Goal: Participate in discussion: Participate in discussion

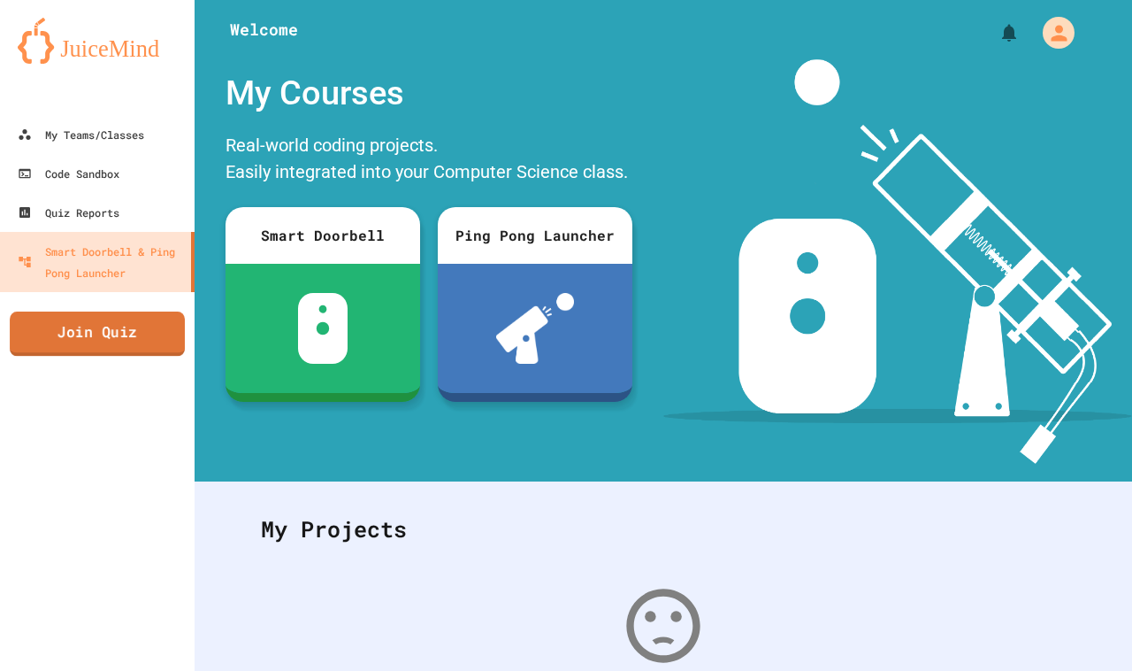
click at [139, 325] on link "Join Quiz" at bounding box center [97, 333] width 175 height 44
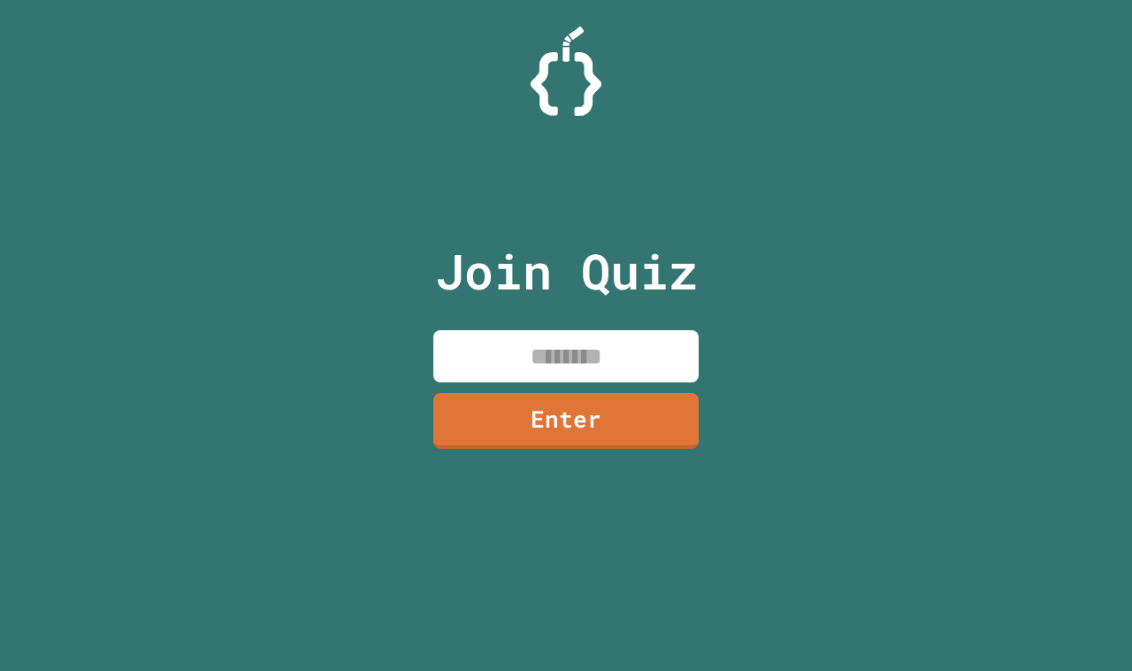
click at [507, 351] on input at bounding box center [566, 356] width 265 height 52
type input "********"
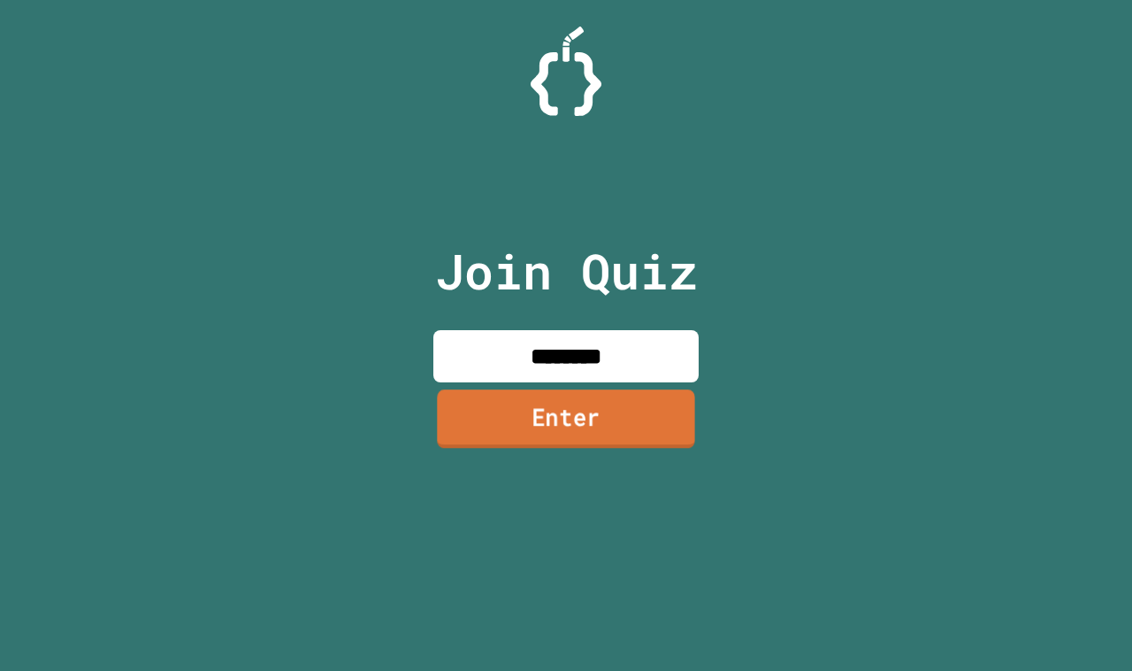
click at [541, 426] on link "Enter" at bounding box center [565, 418] width 257 height 58
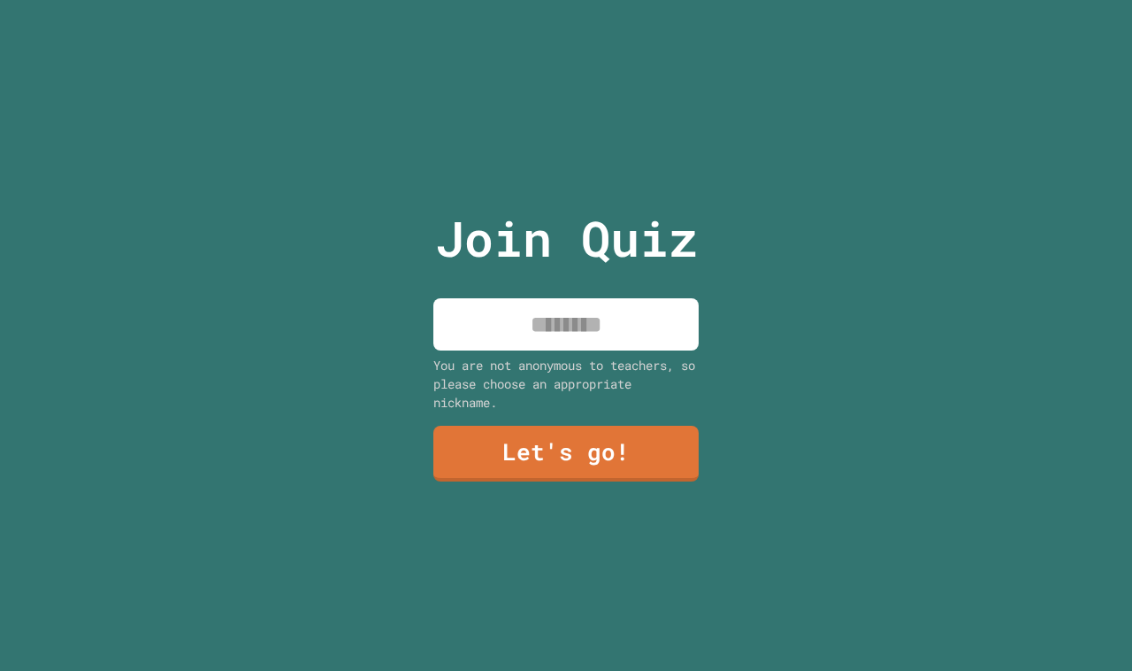
click at [528, 317] on input at bounding box center [566, 324] width 265 height 52
type input "******"
click at [580, 456] on link "Let's go!" at bounding box center [567, 452] width 268 height 58
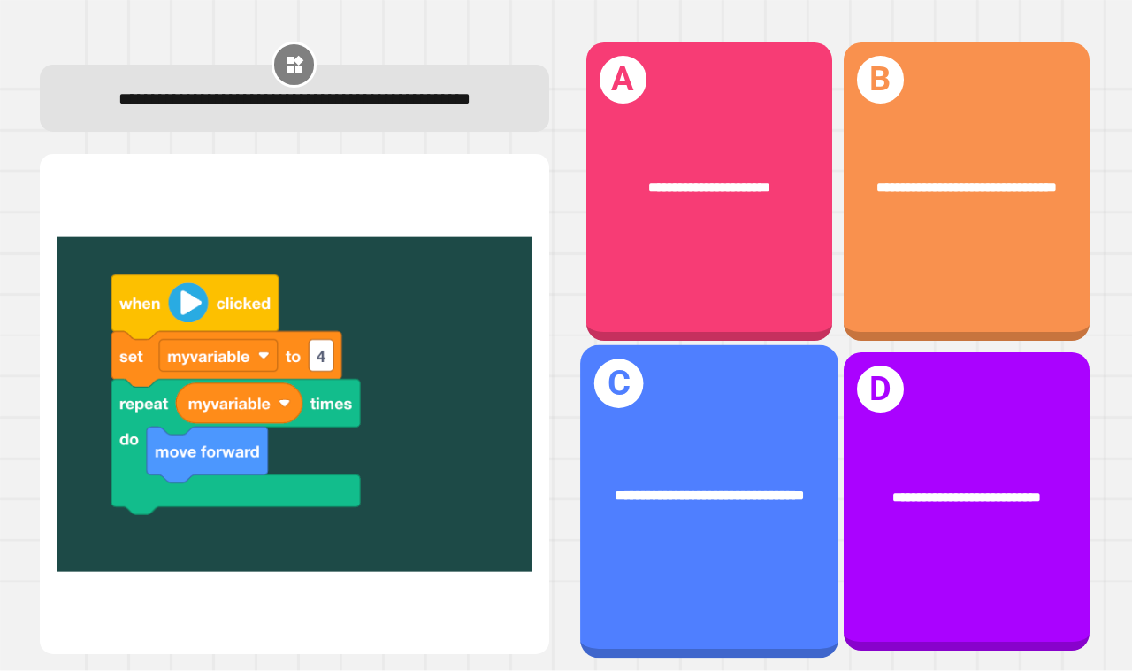
click at [657, 382] on div "**********" at bounding box center [709, 501] width 258 height 313
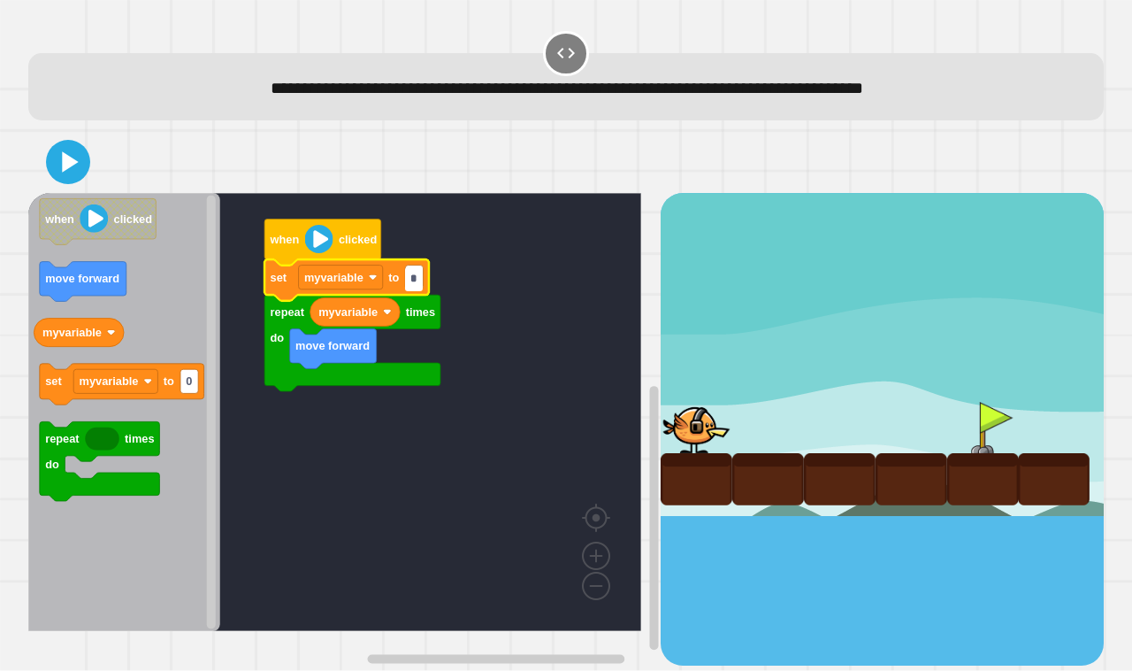
type input "*"
click at [62, 153] on icon at bounding box center [70, 162] width 19 height 25
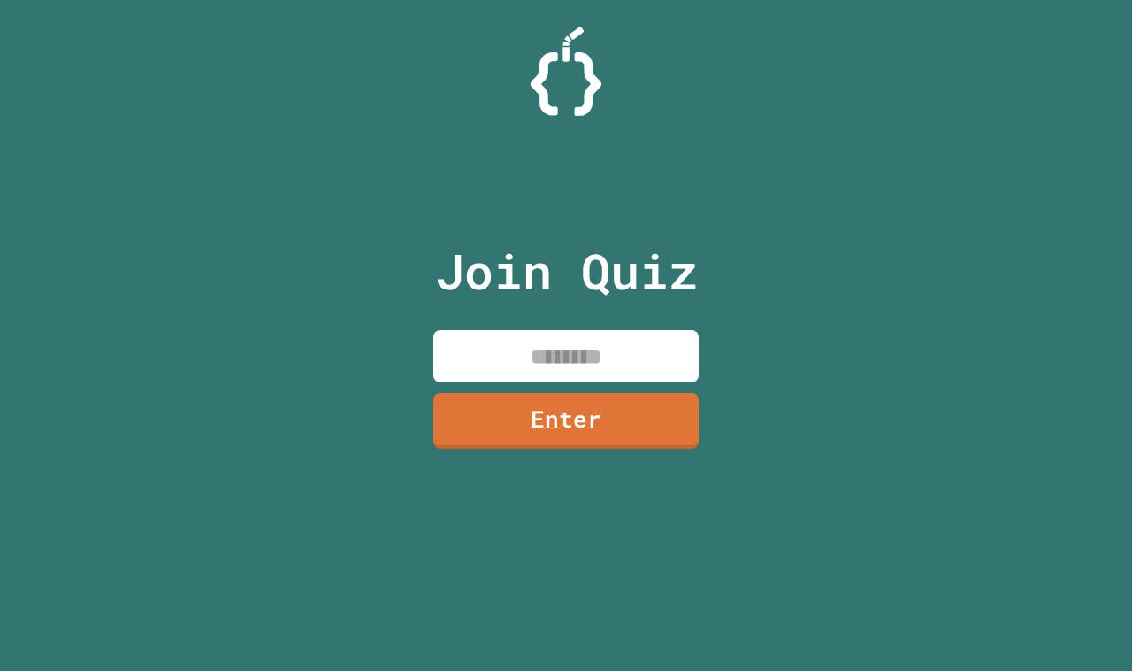
click at [563, 339] on input at bounding box center [566, 356] width 265 height 52
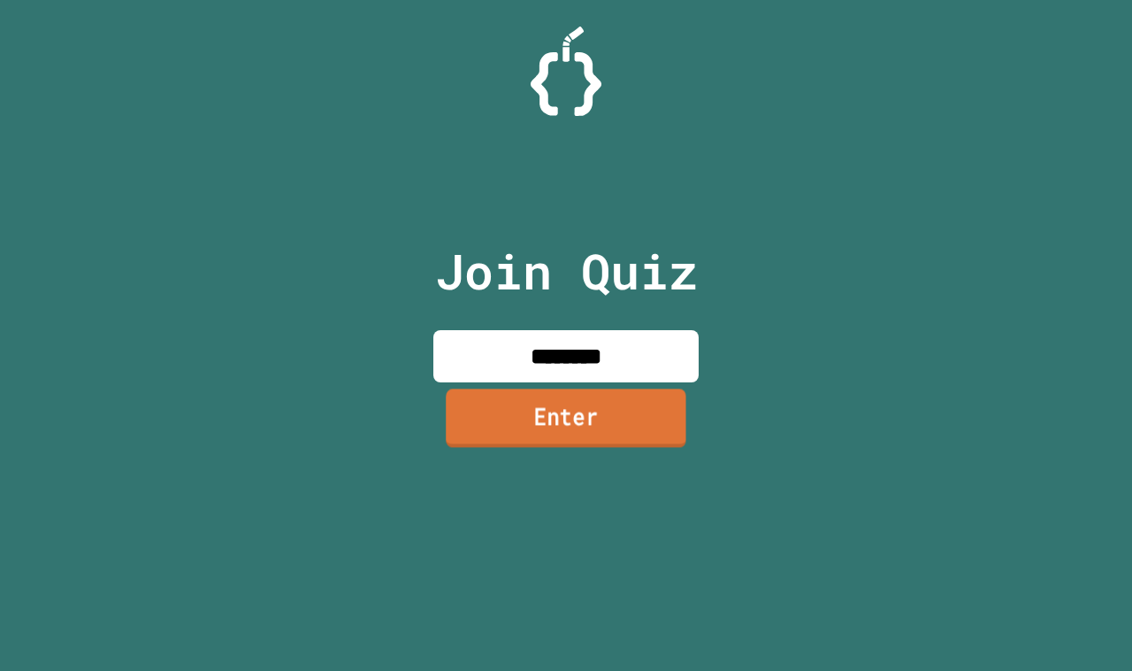
click at [607, 399] on link "Enter" at bounding box center [566, 418] width 241 height 58
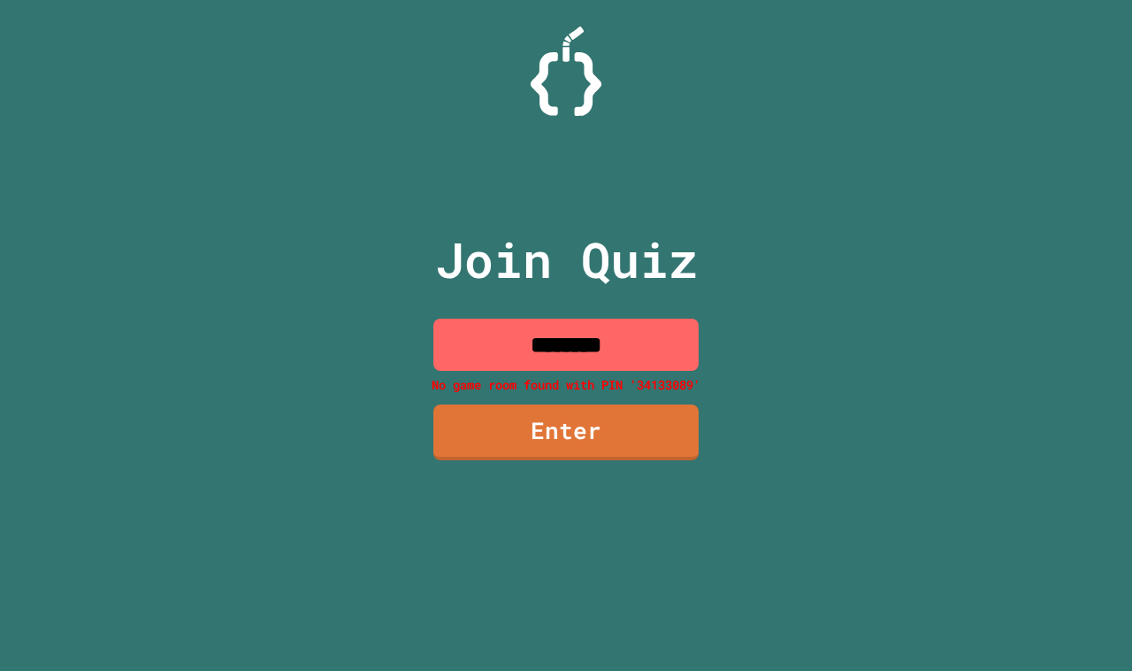
click at [625, 352] on input "********" at bounding box center [566, 345] width 265 height 52
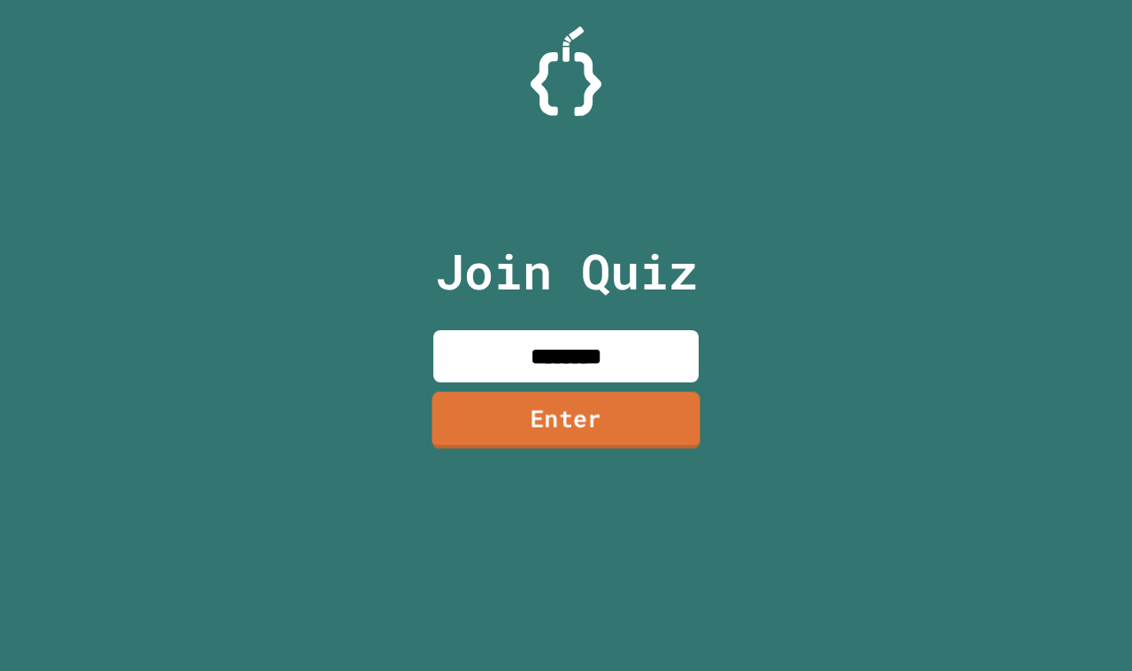
type input "********"
click at [595, 403] on link "Enter" at bounding box center [566, 420] width 268 height 57
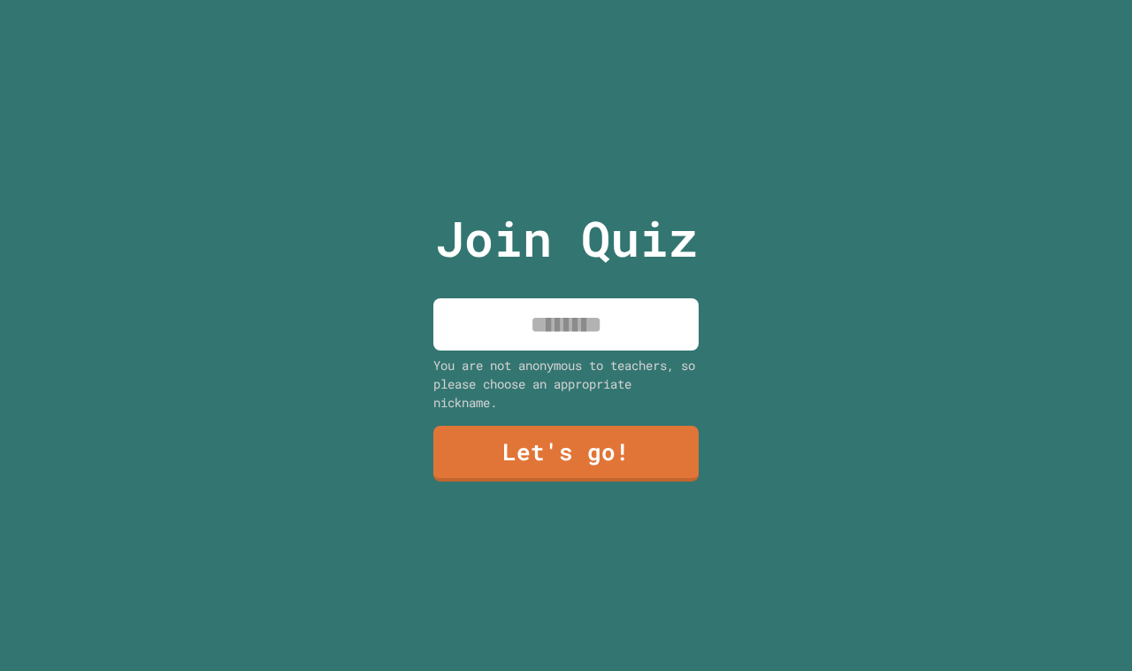
click at [581, 321] on input at bounding box center [566, 324] width 265 height 52
type input "******"
click at [558, 457] on link "Let's go!" at bounding box center [566, 451] width 257 height 58
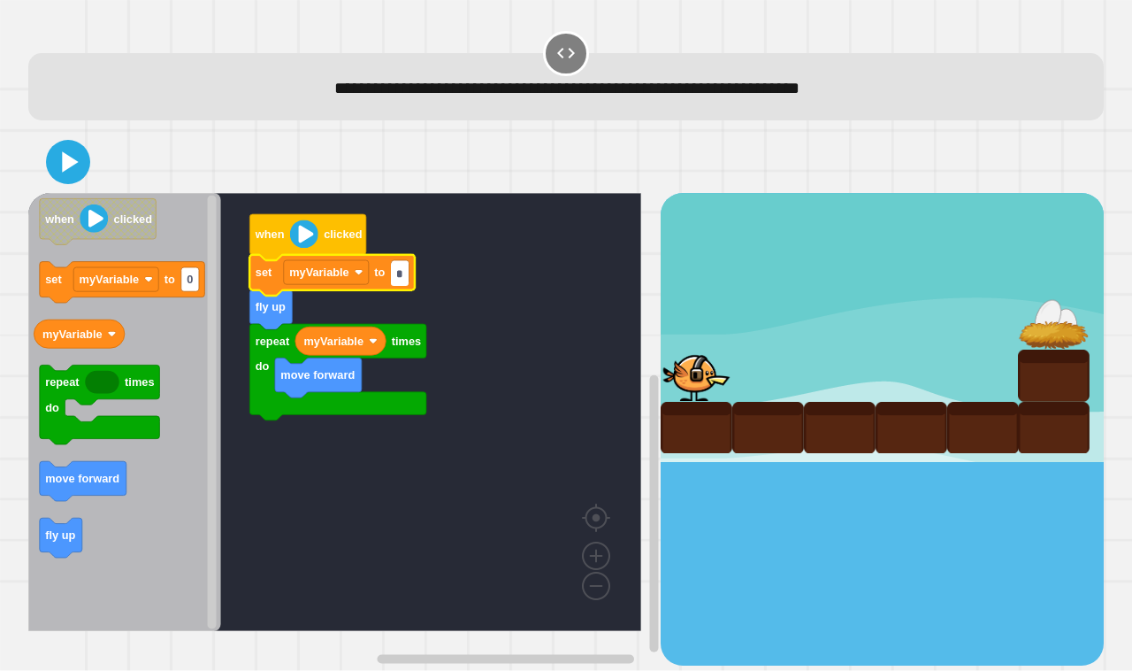
type input "*"
click at [42, 155] on div at bounding box center [566, 162] width 1076 height 62
click at [47, 160] on icon at bounding box center [68, 162] width 42 height 42
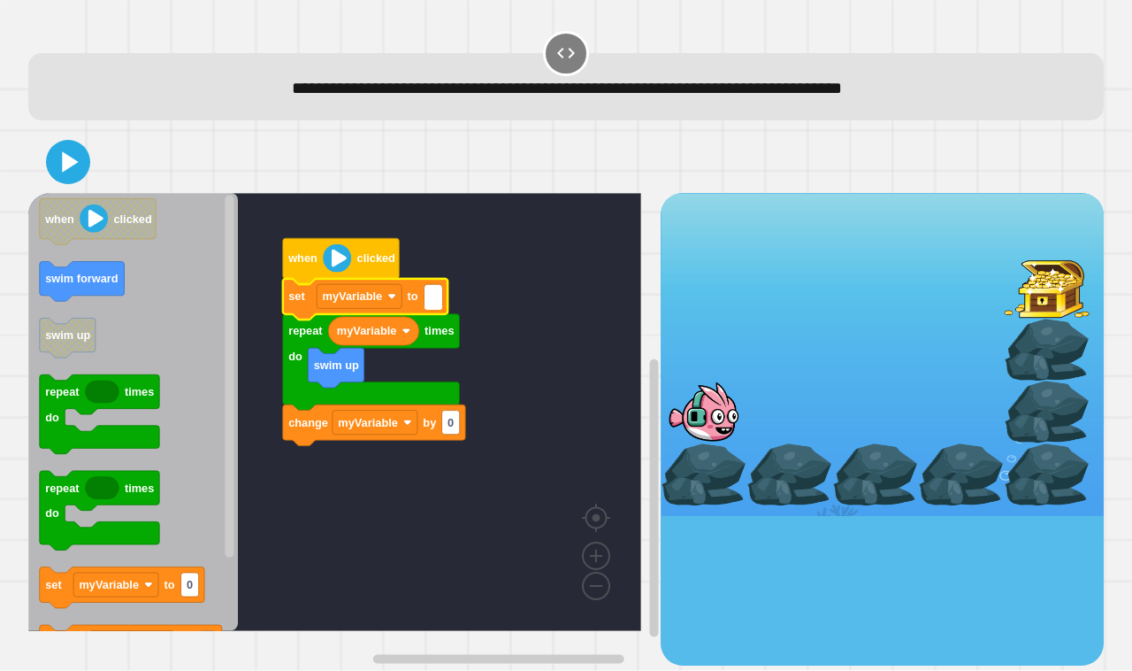
type input "*"
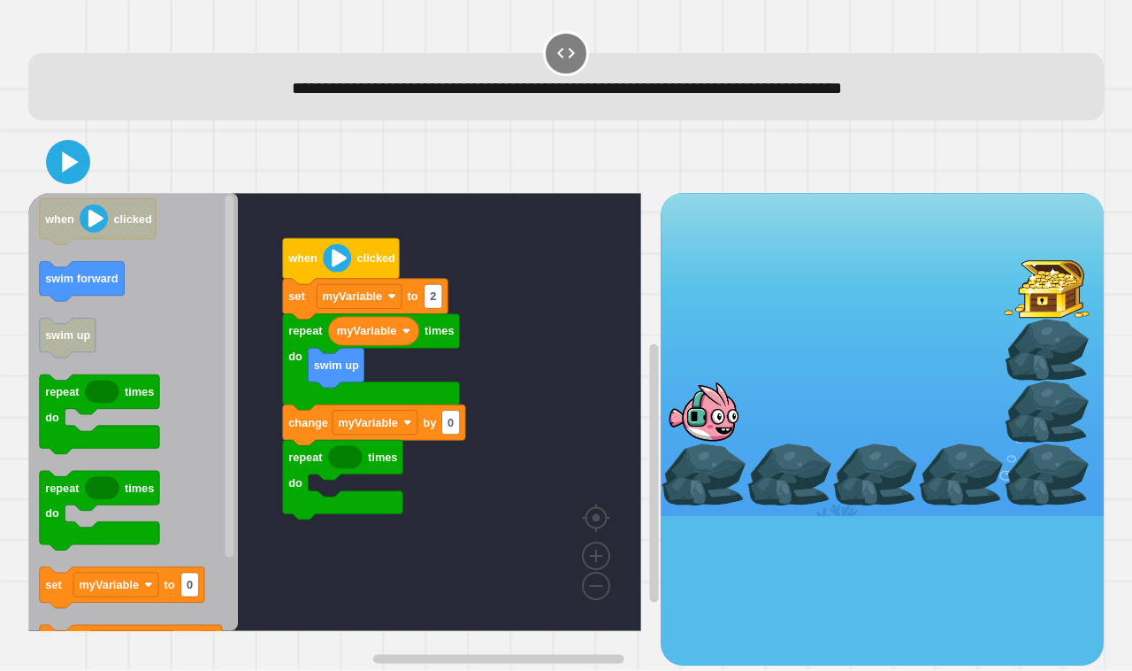
click at [349, 478] on div "when clicked set myVariable to 2 myVariable swim up repeat times do change myVa…" at bounding box center [344, 429] width 633 height 472
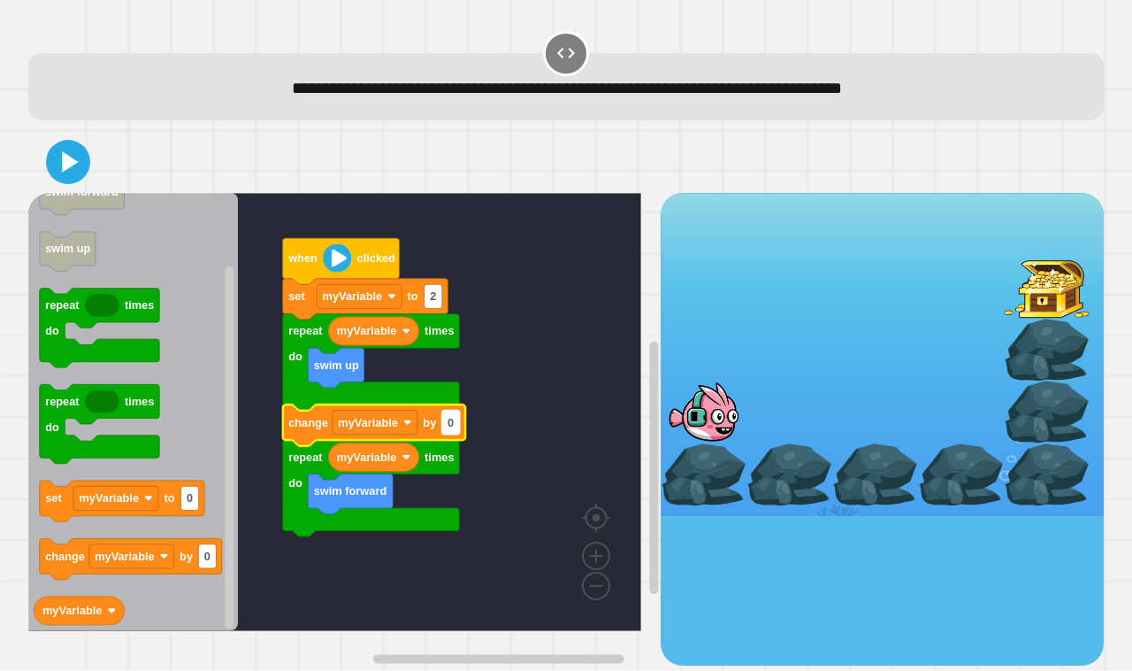
click at [453, 422] on text "0" at bounding box center [451, 422] width 6 height 13
type input "*"
click at [87, 162] on icon at bounding box center [68, 162] width 39 height 39
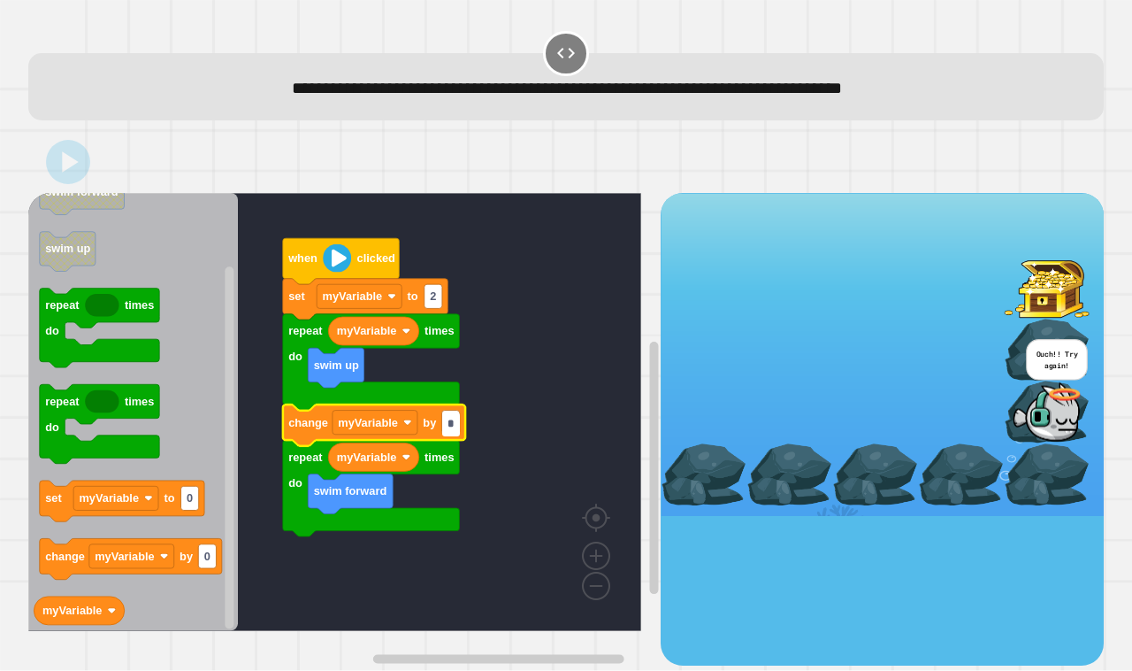
click at [451, 430] on input "*" at bounding box center [451, 424] width 18 height 24
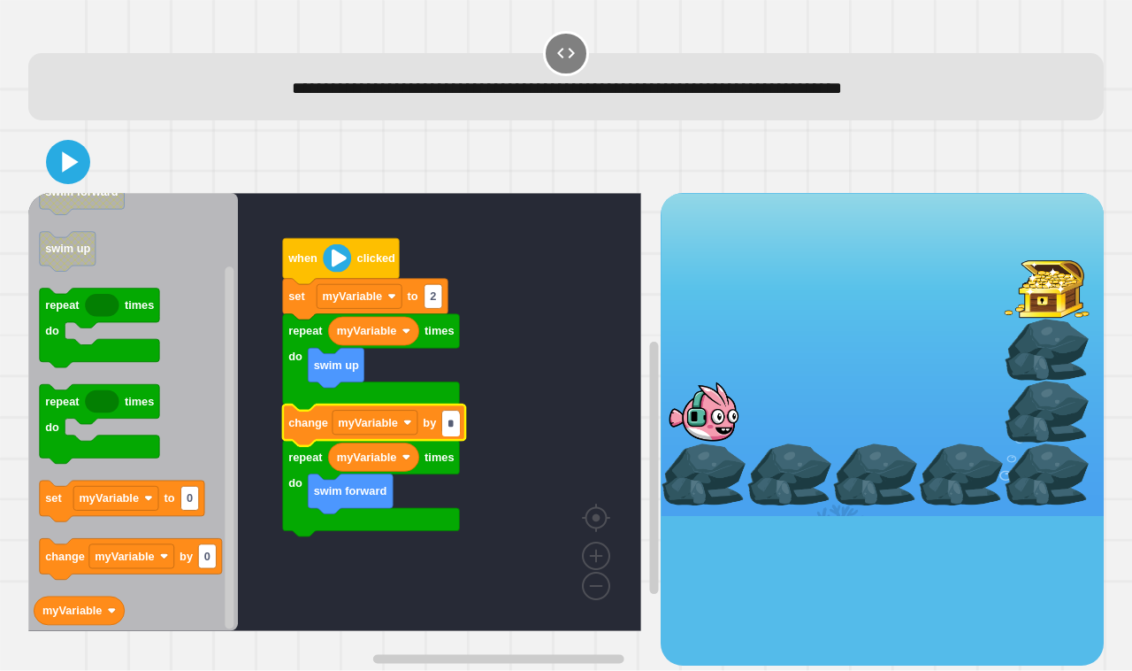
type input "*"
click at [73, 168] on icon at bounding box center [68, 162] width 42 height 42
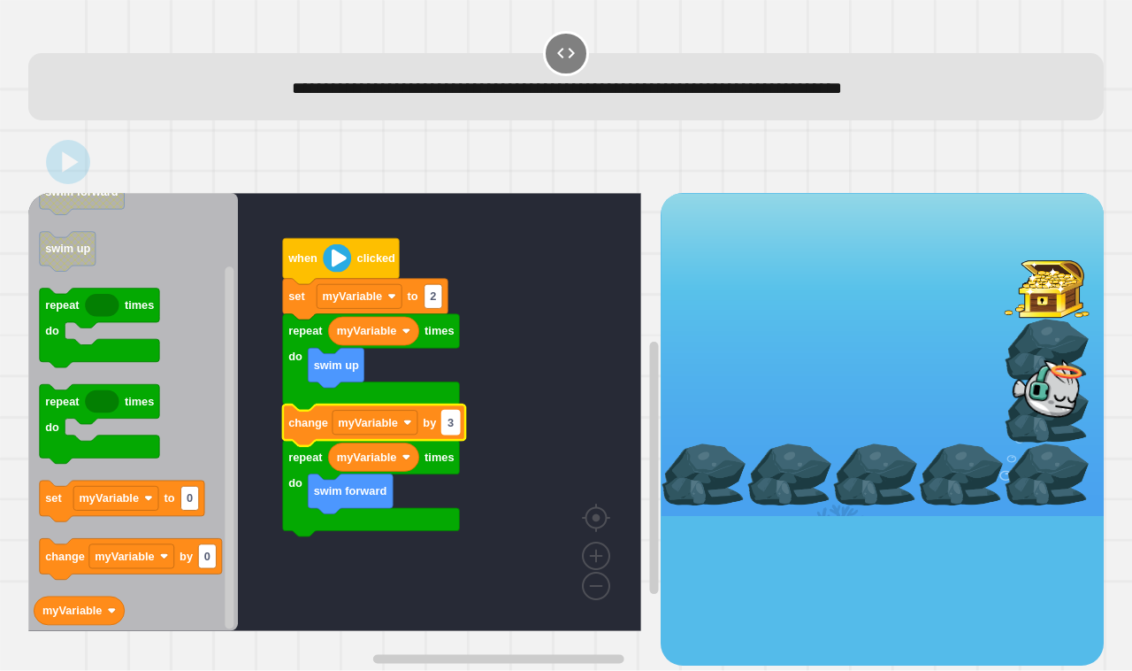
click at [460, 425] on rect "Blockly Workspace" at bounding box center [451, 423] width 18 height 24
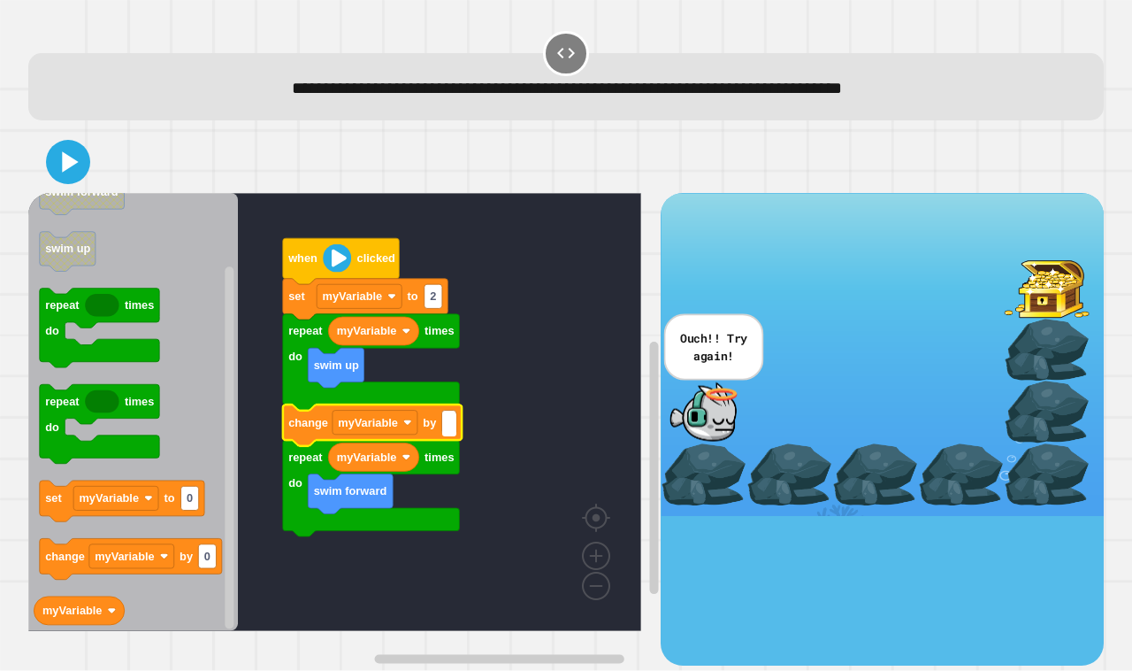
type input "*"
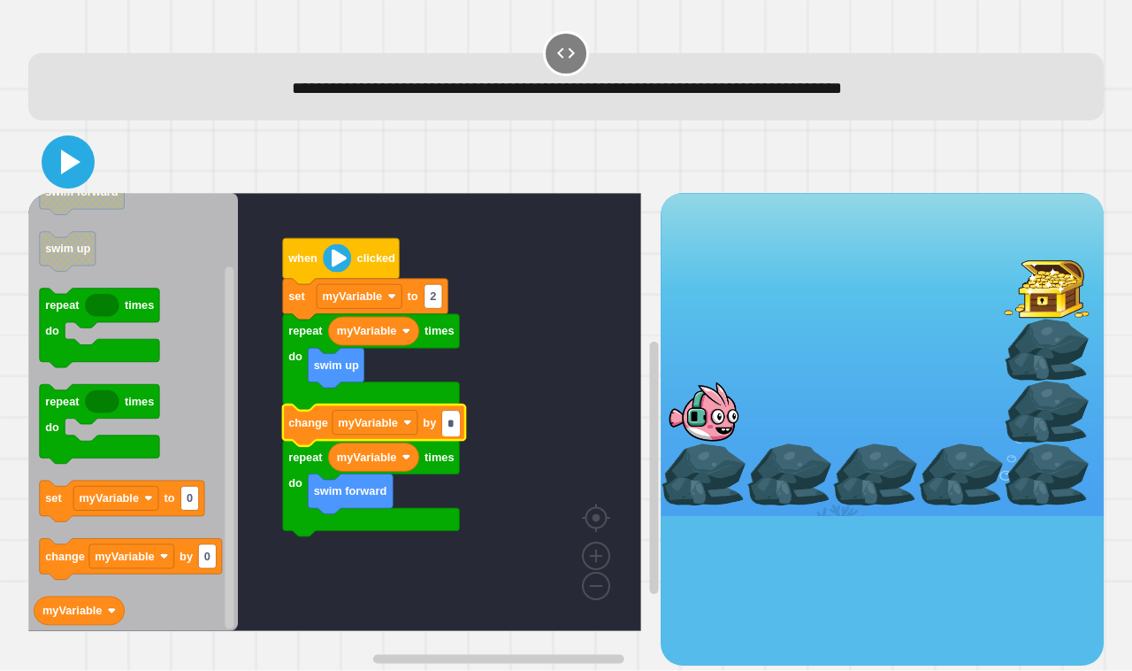
type input "*"
click at [58, 173] on icon at bounding box center [68, 162] width 42 height 42
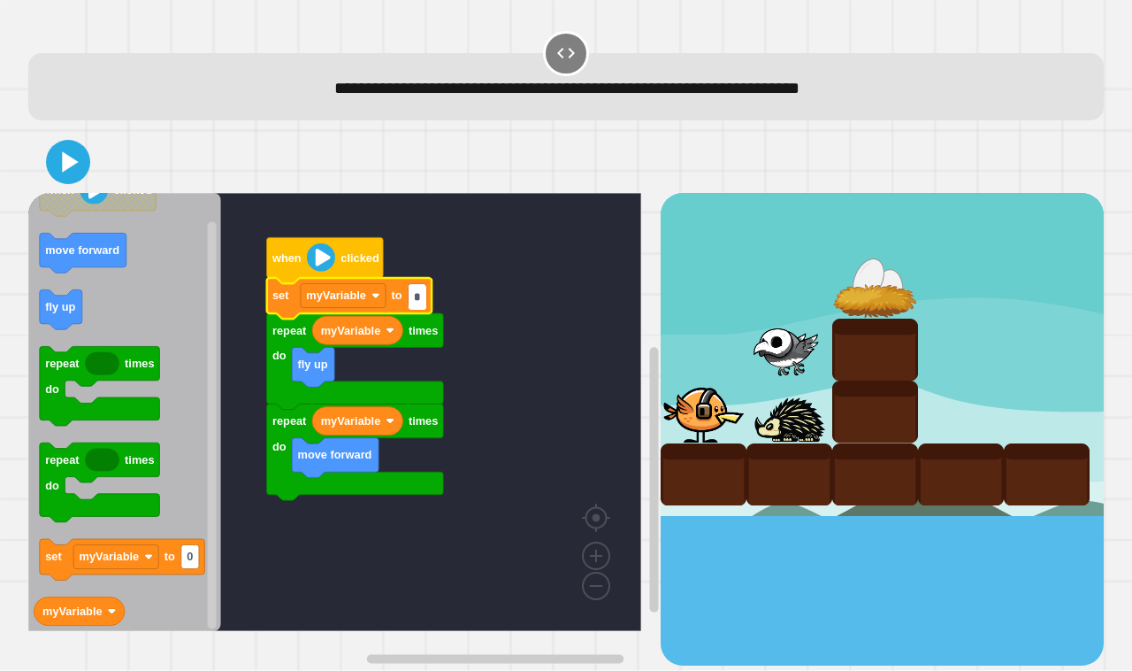
type input "*"
click at [78, 160] on icon at bounding box center [67, 161] width 35 height 35
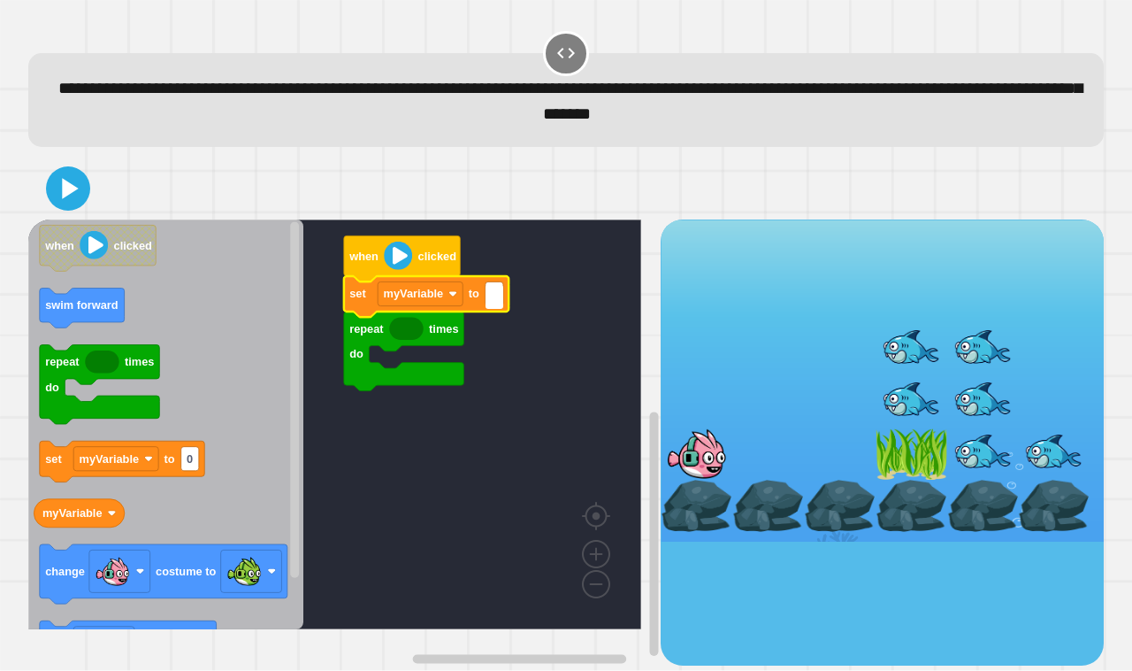
type input "*"
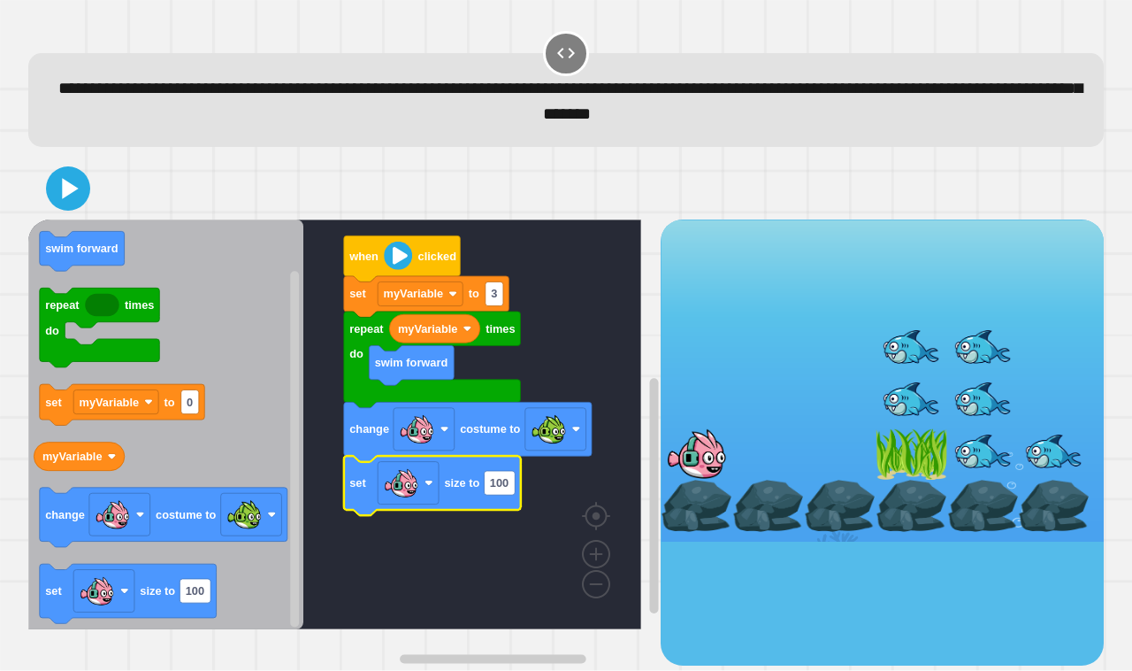
click at [516, 489] on icon "Blockly Workspace" at bounding box center [432, 486] width 177 height 59
click at [513, 489] on rect "Blockly Workspace" at bounding box center [499, 483] width 31 height 24
type input "*"
click at [60, 182] on icon at bounding box center [68, 188] width 42 height 42
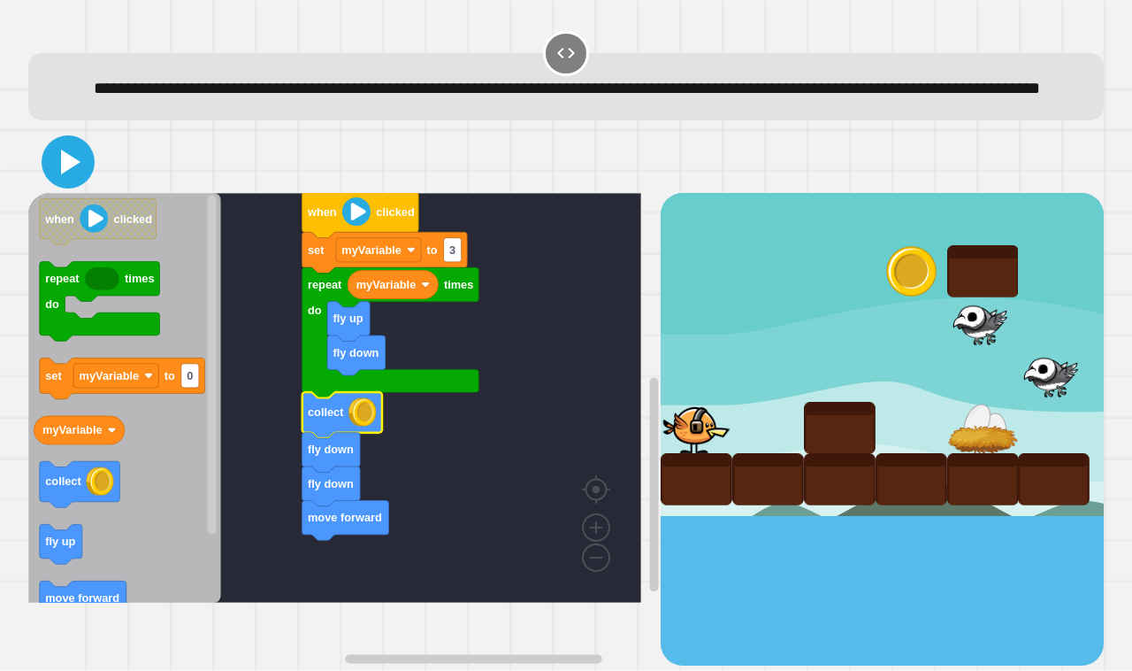
click at [69, 168] on button at bounding box center [68, 161] width 53 height 53
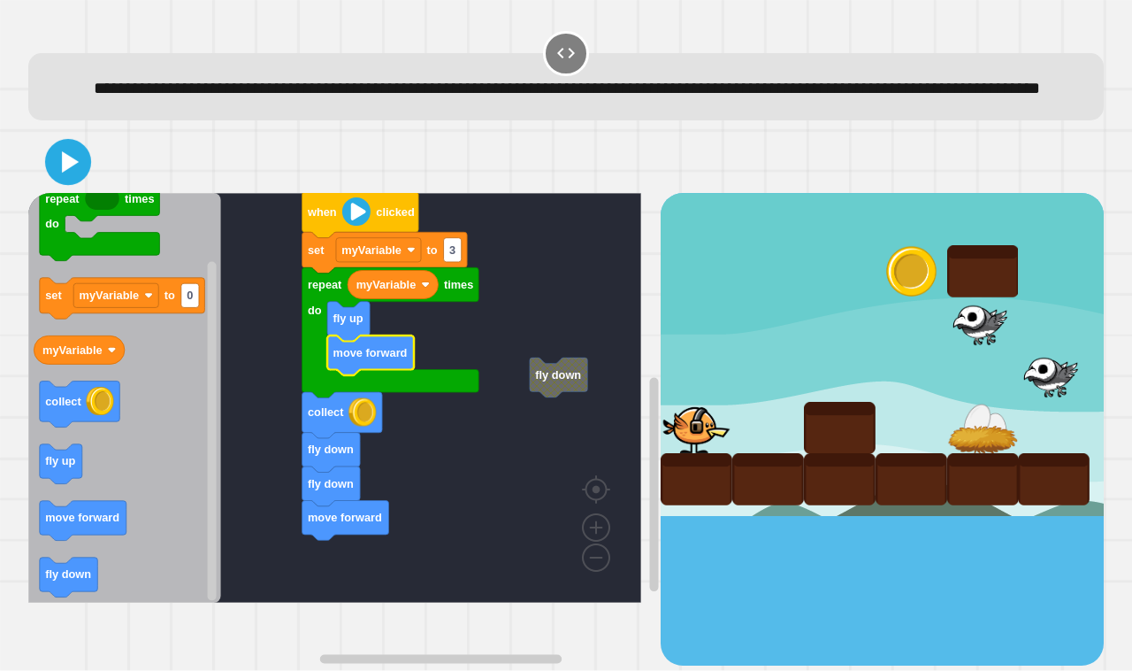
click at [64, 173] on icon at bounding box center [70, 161] width 17 height 21
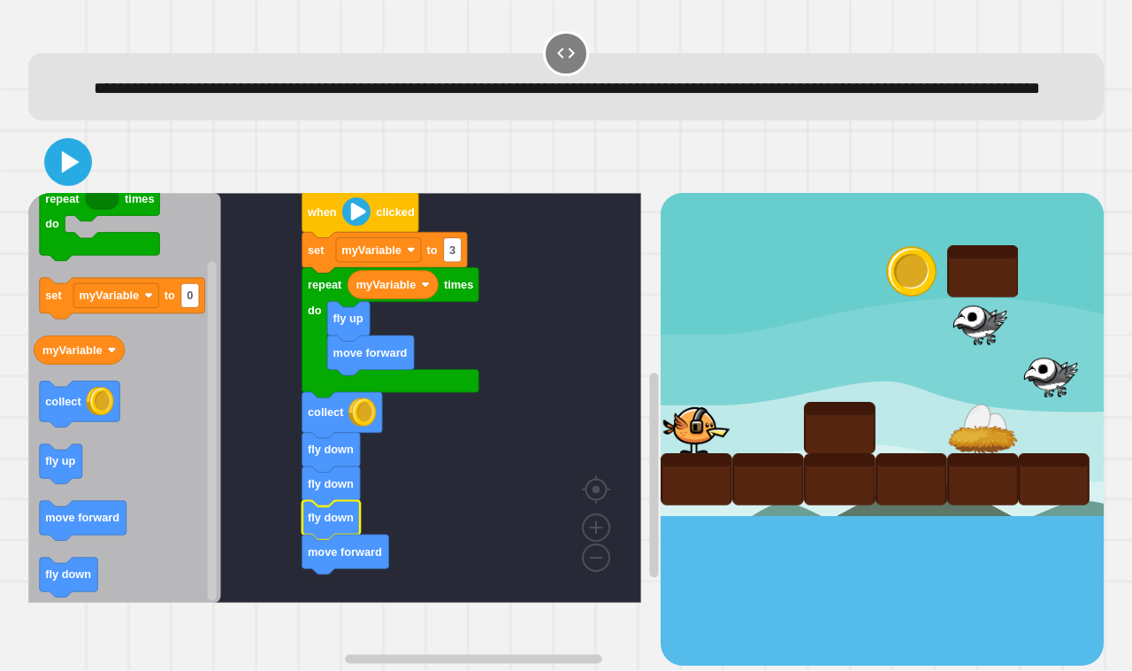
click at [54, 181] on icon at bounding box center [68, 162] width 38 height 38
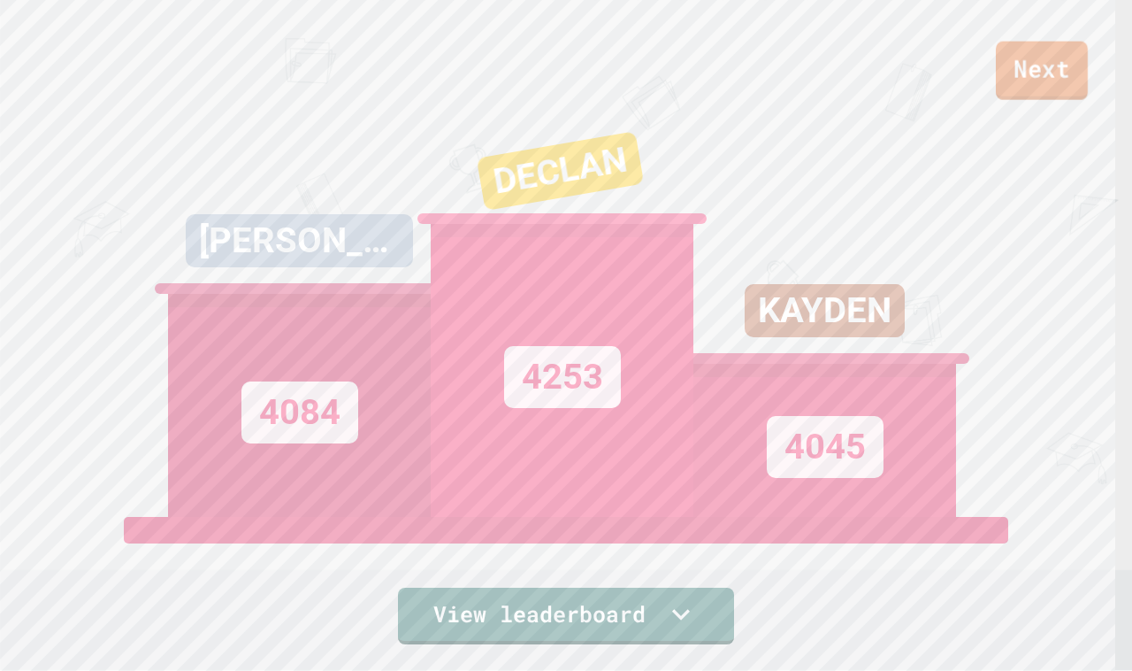
click at [1019, 69] on link "Next" at bounding box center [1042, 71] width 92 height 58
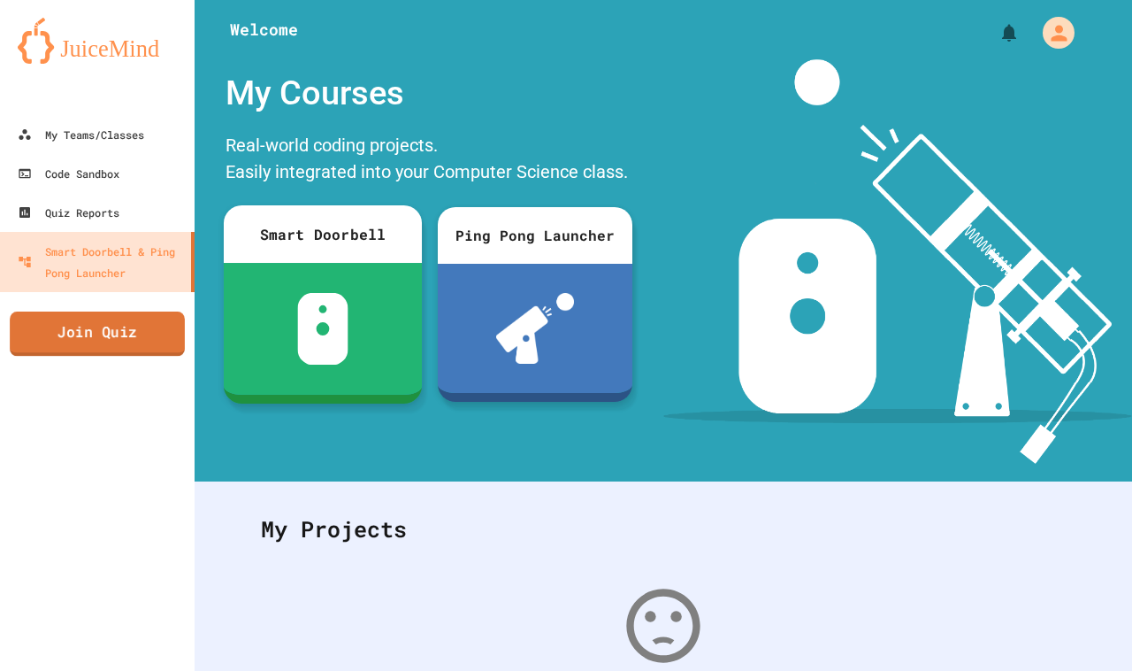
click at [149, 343] on link "Join Quiz" at bounding box center [97, 333] width 175 height 44
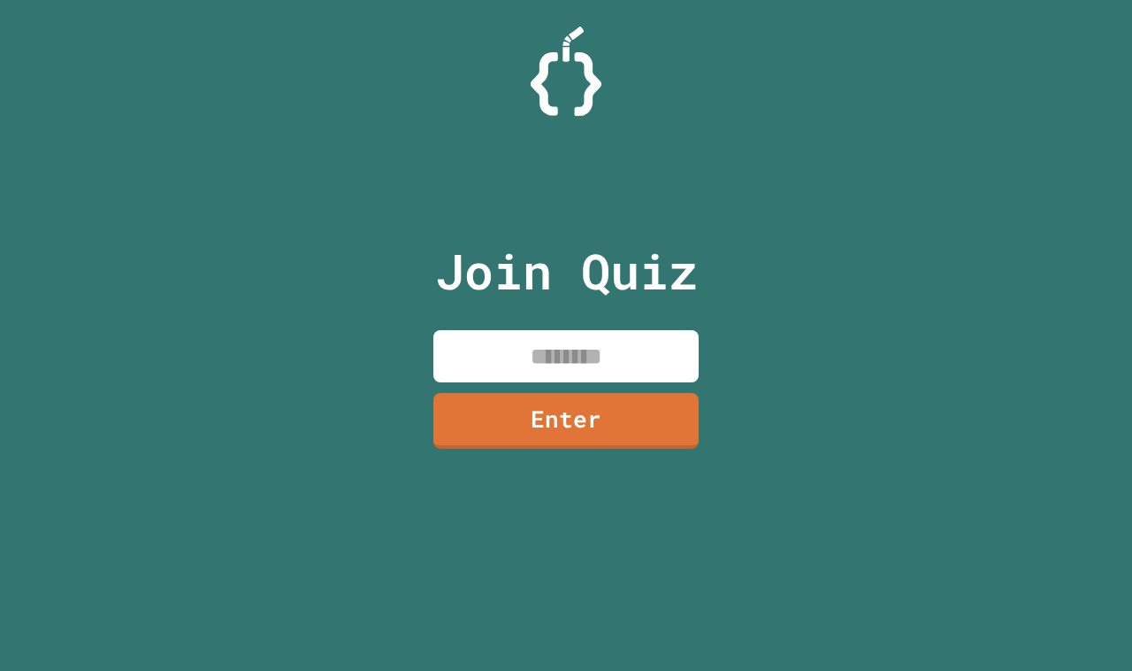
click at [620, 345] on input at bounding box center [566, 356] width 265 height 52
type input "********"
click at [577, 465] on div "Join Quiz ******** Enter" at bounding box center [567, 335] width 298 height 582
click at [577, 414] on link "Enter" at bounding box center [565, 422] width 263 height 56
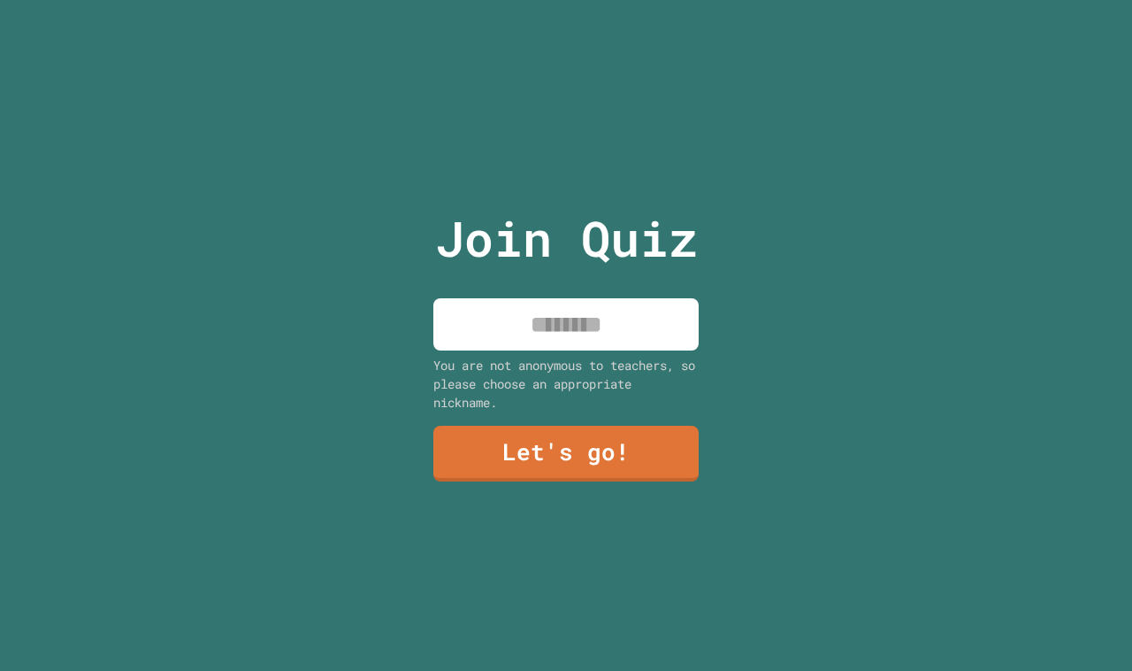
click at [584, 325] on input at bounding box center [566, 324] width 265 height 52
type input "******"
click at [471, 461] on link "Let's go!" at bounding box center [566, 454] width 265 height 56
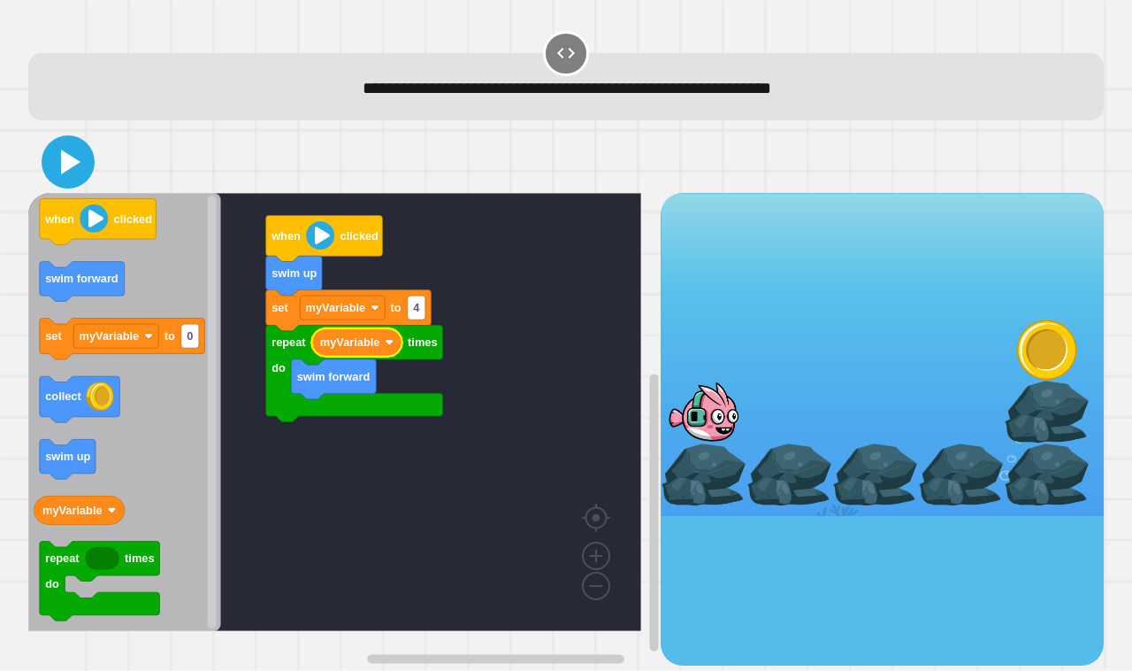
click at [71, 165] on icon at bounding box center [70, 162] width 19 height 25
click at [77, 149] on icon at bounding box center [68, 162] width 42 height 42
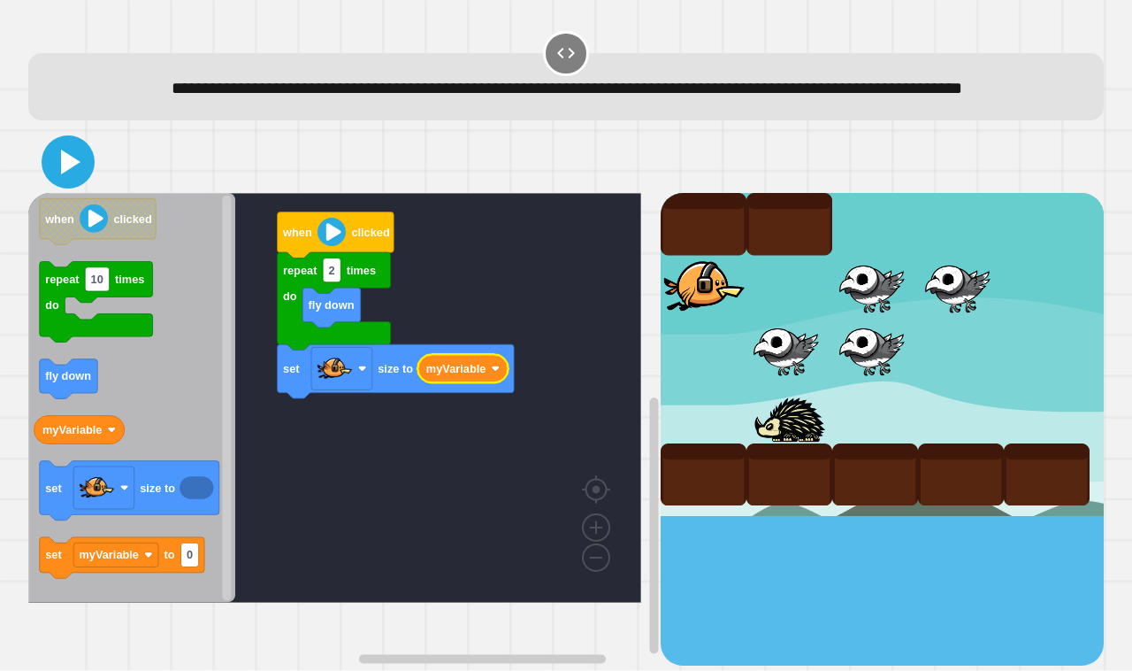
click at [77, 174] on icon at bounding box center [70, 162] width 19 height 25
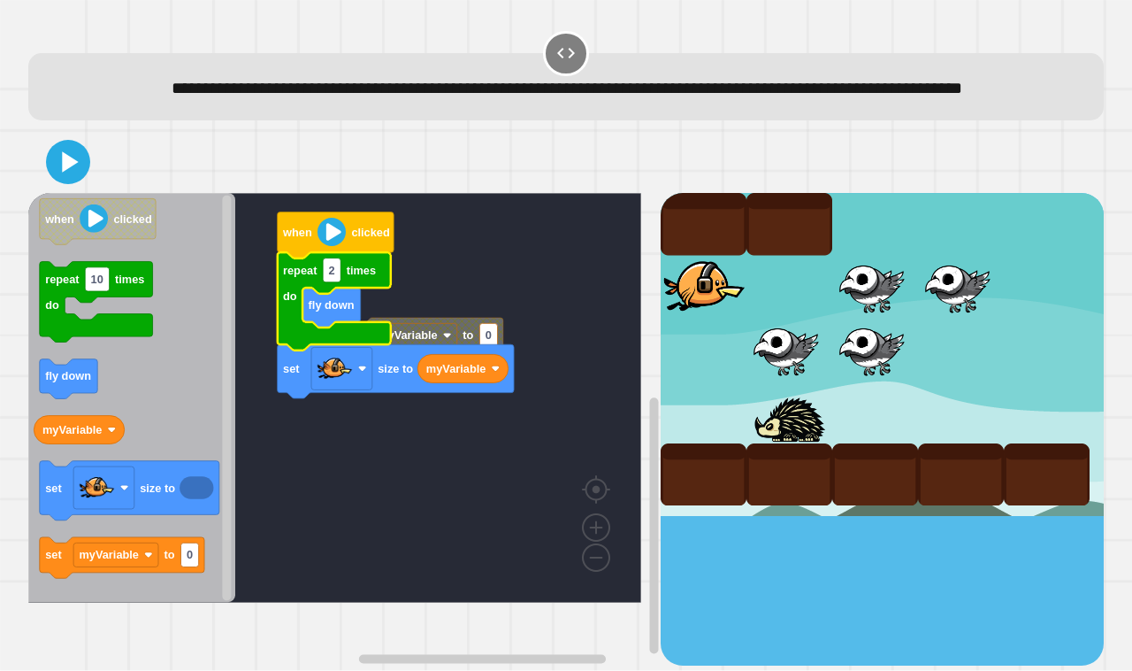
click at [474, 348] on g "set myVariable to 0 when clicked fly down repeat 2 times do set size to myVaria…" at bounding box center [347, 398] width 639 height 410
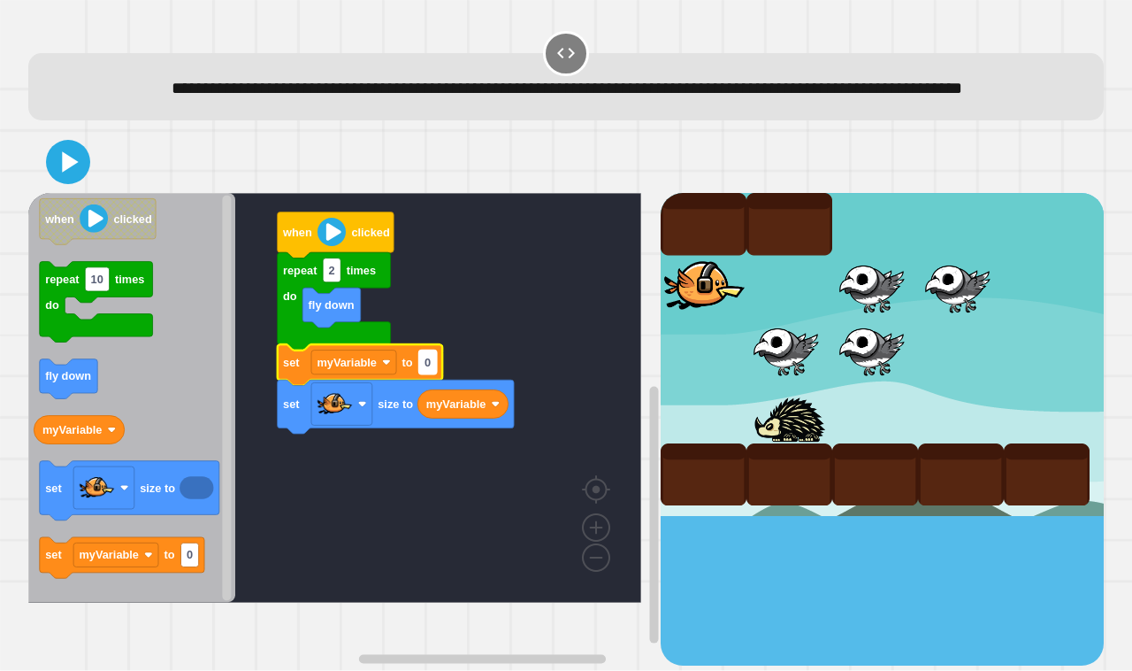
click at [427, 369] on text "0" at bounding box center [428, 362] width 6 height 13
type input "***"
click at [63, 179] on icon at bounding box center [68, 162] width 36 height 36
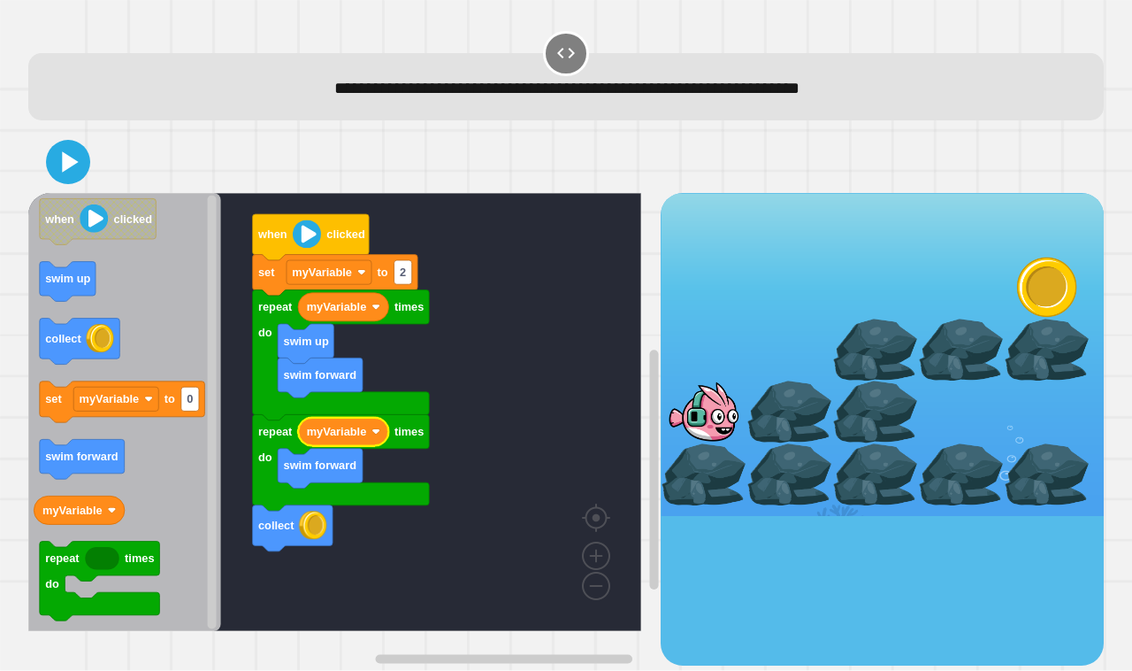
click at [73, 165] on icon at bounding box center [70, 162] width 16 height 20
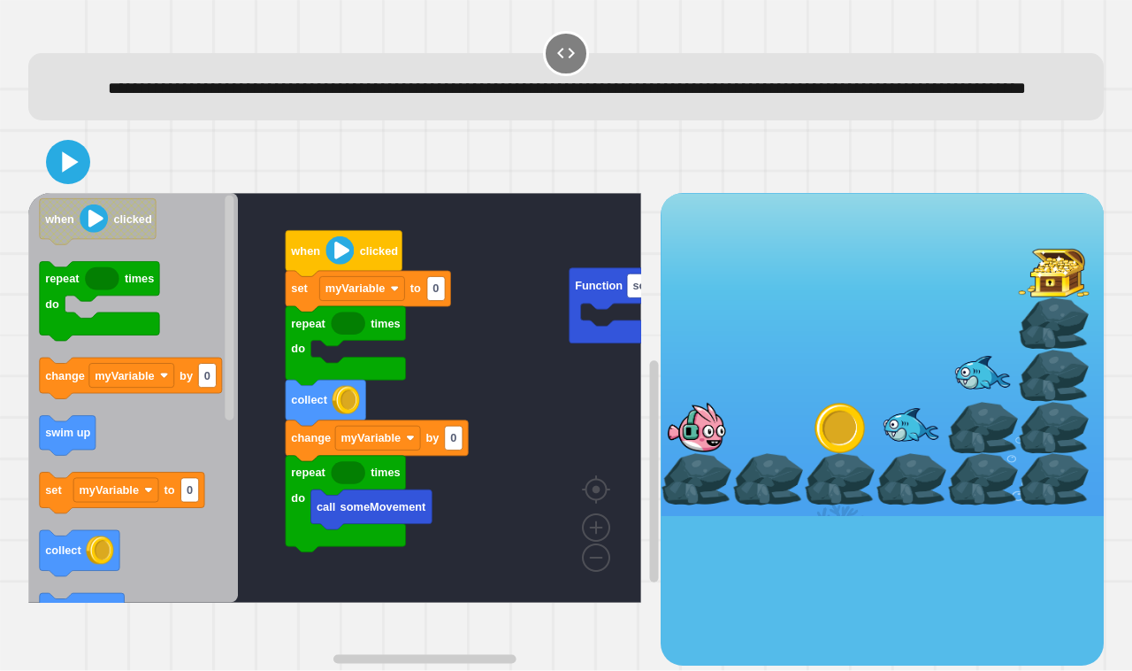
click at [518, 409] on rect "Blockly Workspace" at bounding box center [334, 398] width 613 height 410
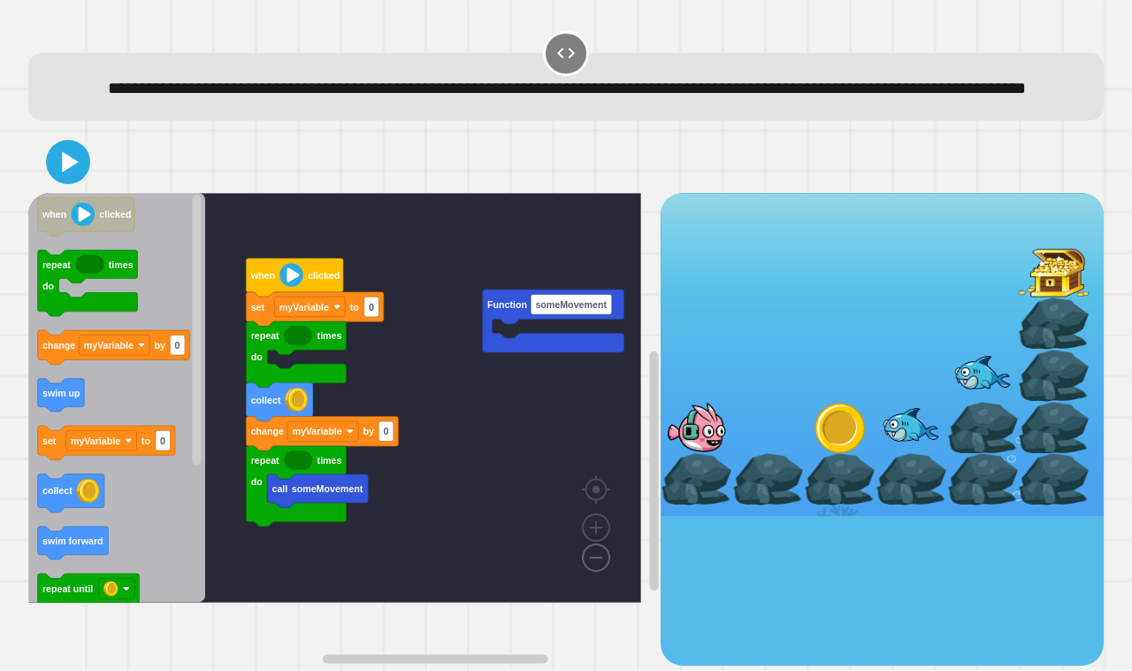
click at [607, 572] on image "Blockly Workspace" at bounding box center [568, 517] width 85 height 110
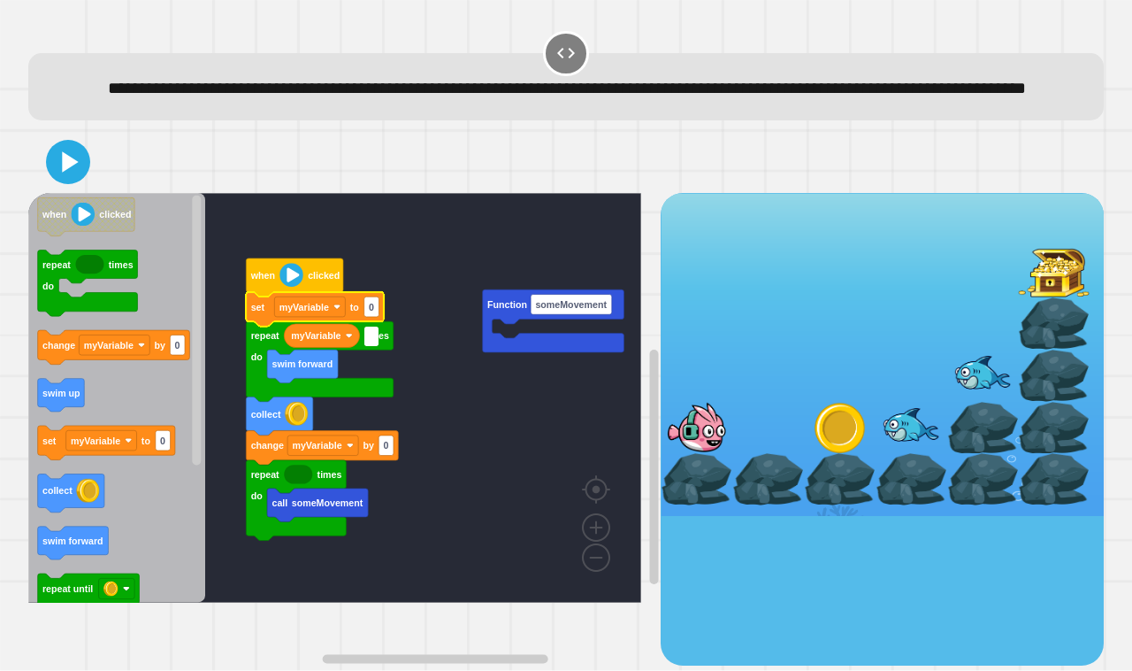
type input "*"
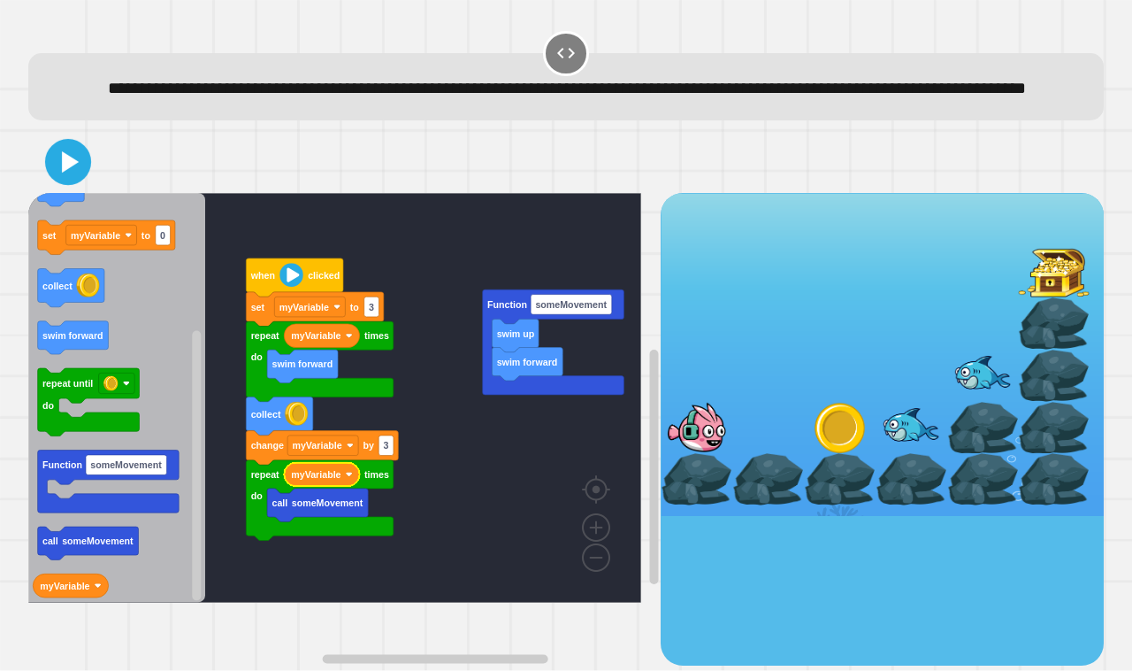
click at [84, 181] on icon at bounding box center [68, 162] width 37 height 37
click at [370, 312] on text "3" at bounding box center [371, 307] width 5 height 11
type input "*"
click at [85, 181] on icon at bounding box center [68, 162] width 38 height 38
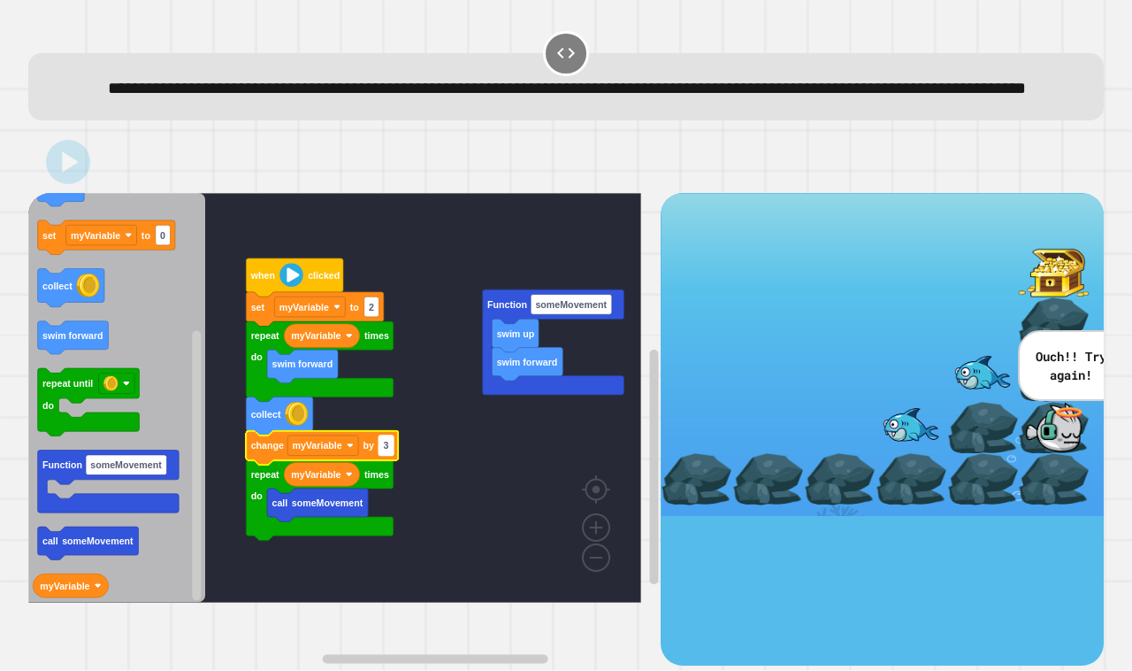
click at [386, 451] on text "3" at bounding box center [386, 446] width 5 height 11
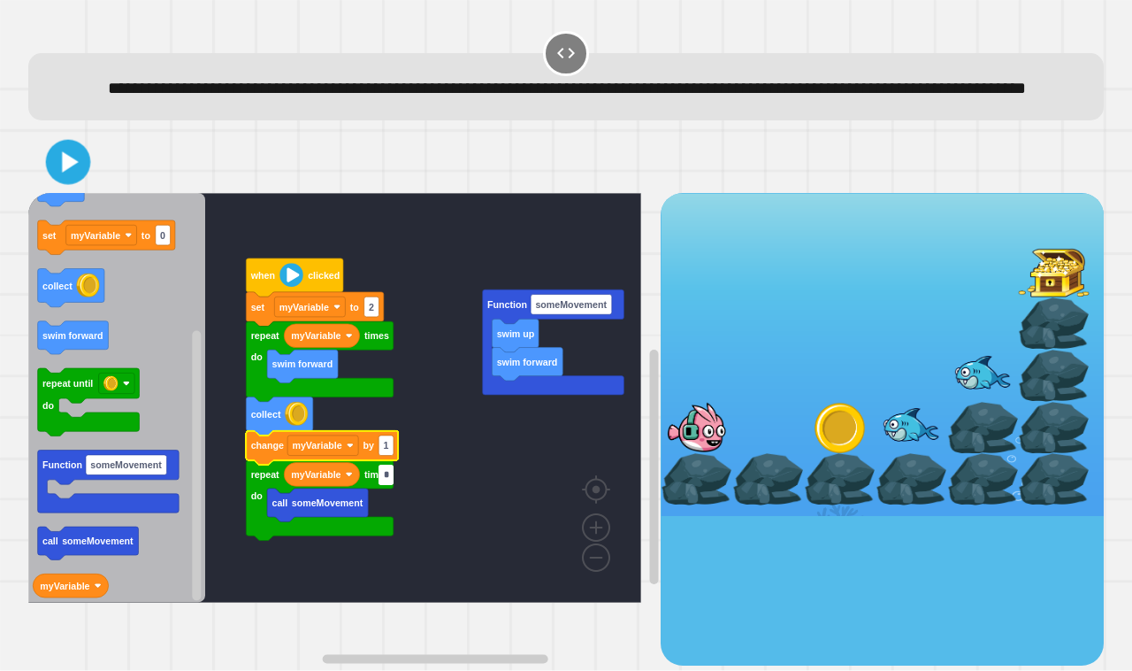
type input "*"
click at [51, 183] on icon at bounding box center [68, 162] width 42 height 42
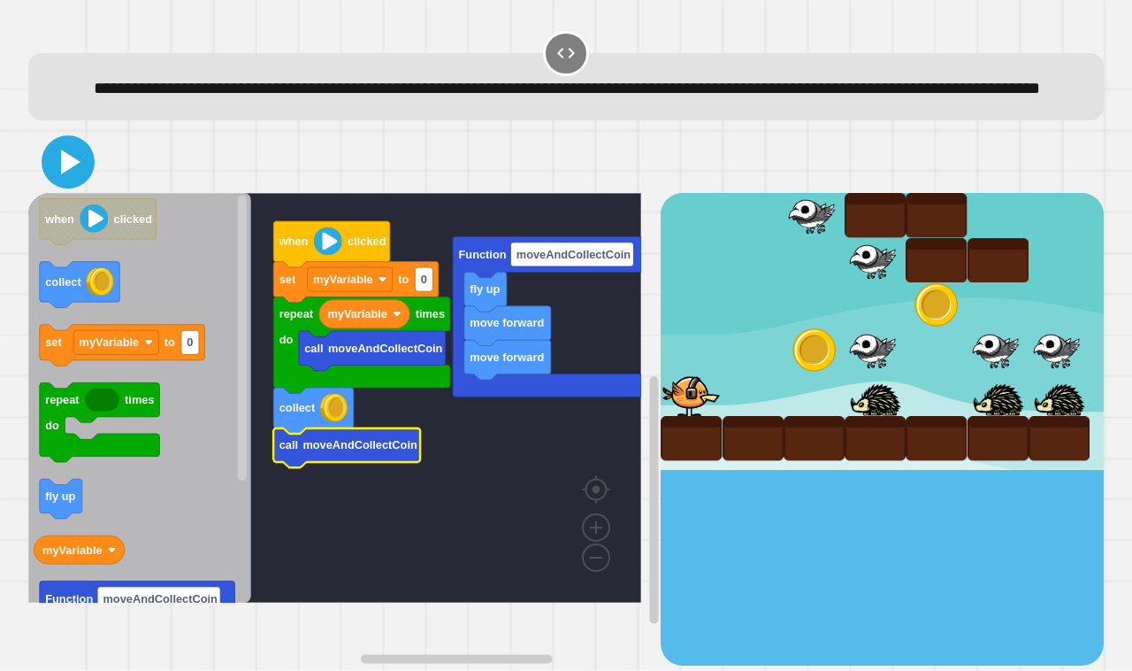
click at [66, 174] on icon at bounding box center [70, 162] width 19 height 25
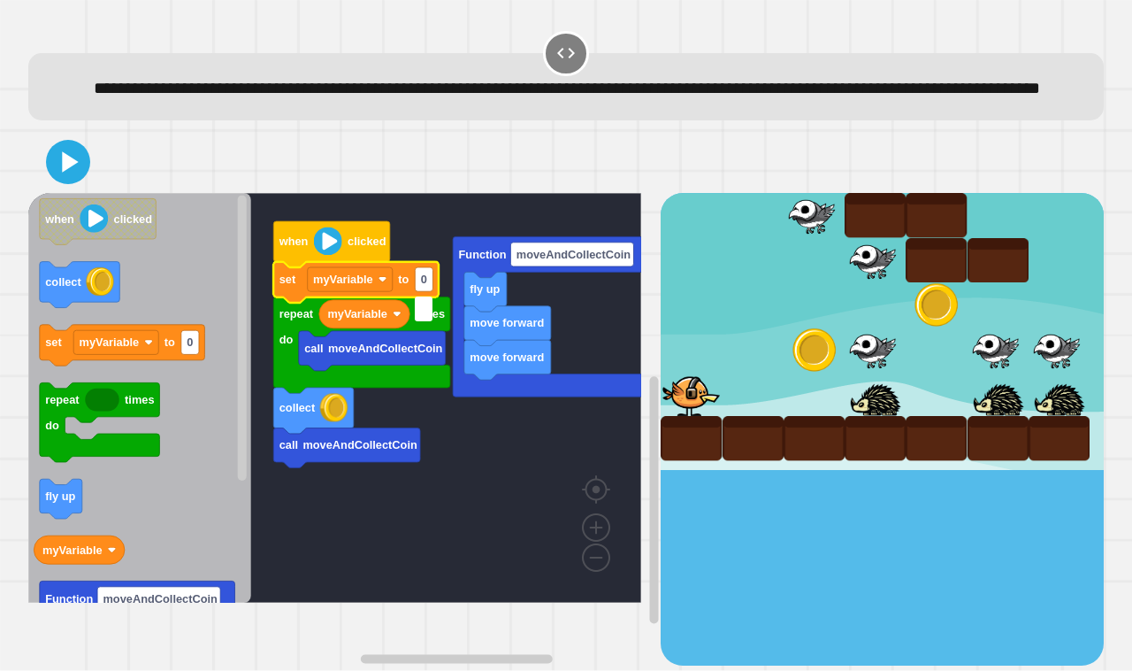
type input "*"
click at [73, 174] on icon at bounding box center [70, 162] width 19 height 25
click at [72, 183] on icon at bounding box center [68, 162] width 42 height 42
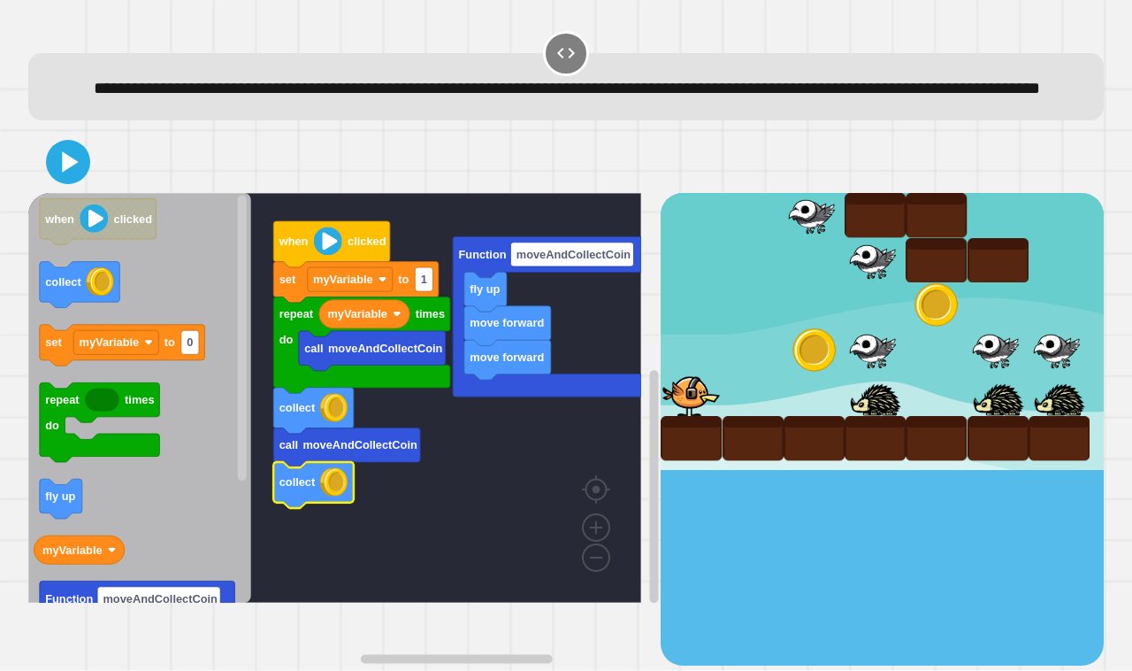
drag, startPoint x: 77, startPoint y: 178, endPoint x: 75, endPoint y: 192, distance: 14.3
click at [75, 180] on icon at bounding box center [67, 161] width 35 height 35
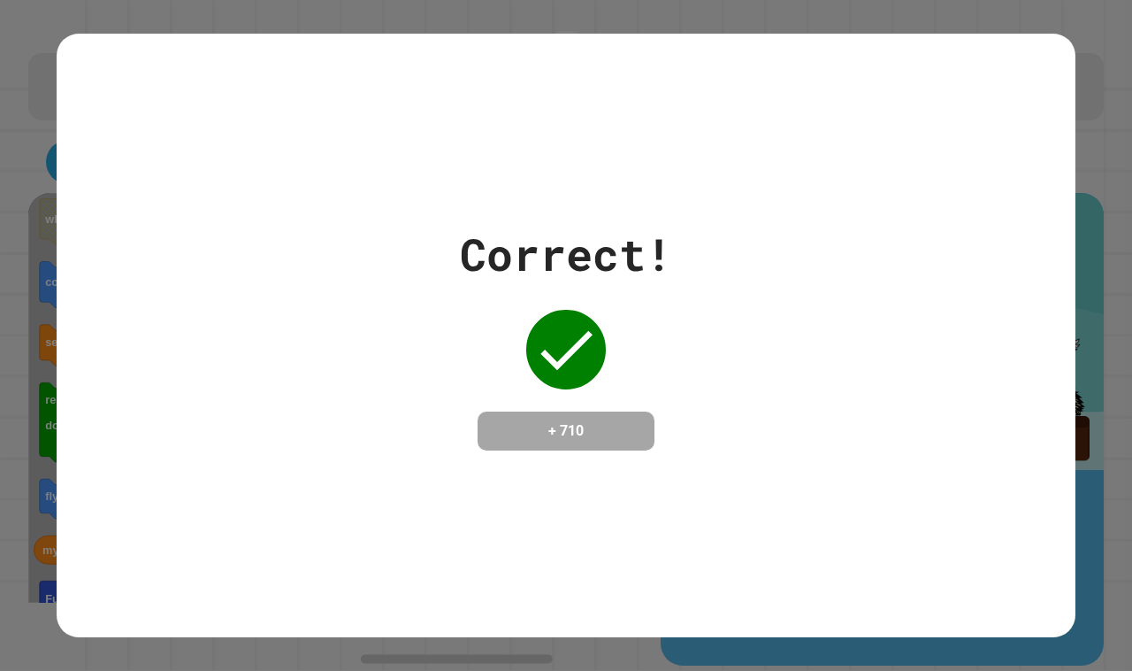
drag, startPoint x: 745, startPoint y: 525, endPoint x: 761, endPoint y: 295, distance: 230.6
click at [745, 524] on div "Correct! + 710" at bounding box center [566, 335] width 1019 height 603
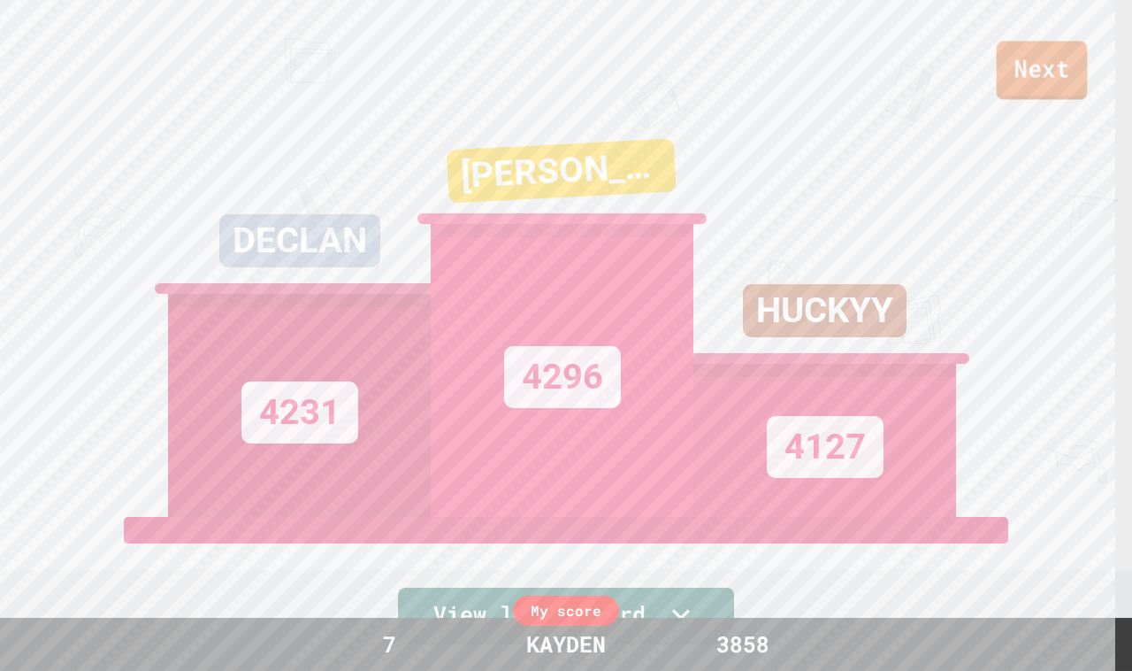
click at [1040, 58] on link "Next" at bounding box center [1042, 70] width 91 height 58
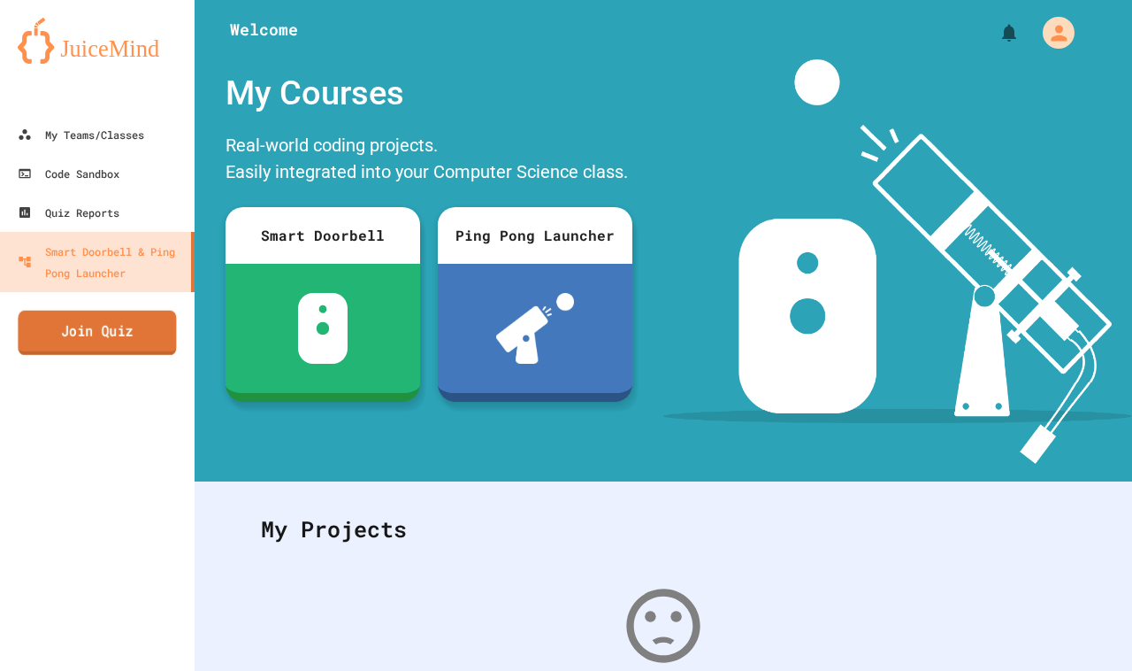
click at [153, 332] on link "Join Quiz" at bounding box center [97, 333] width 158 height 44
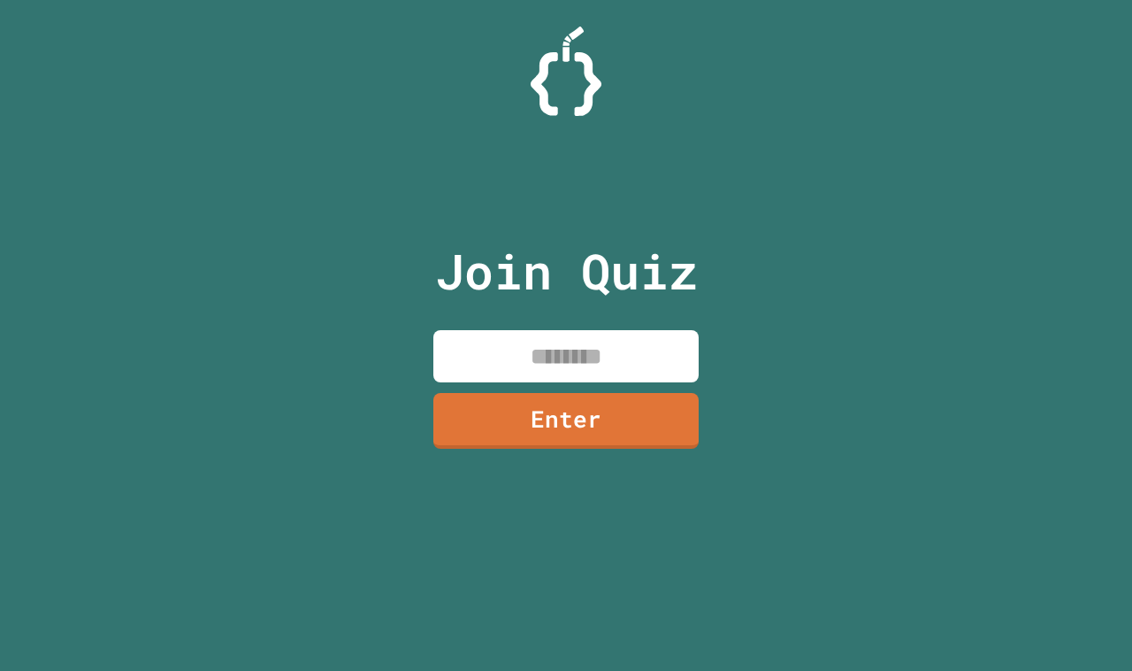
click at [573, 356] on input at bounding box center [566, 356] width 265 height 52
type input "********"
click at [495, 435] on link "Enter" at bounding box center [566, 419] width 265 height 58
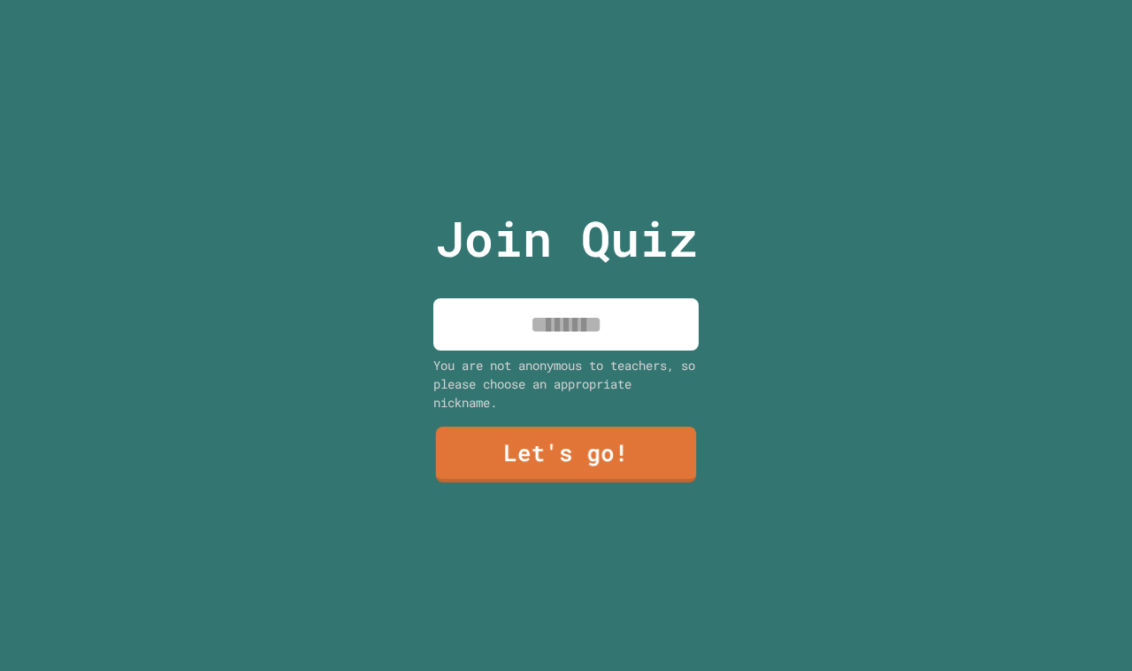
click at [523, 320] on input at bounding box center [566, 324] width 265 height 52
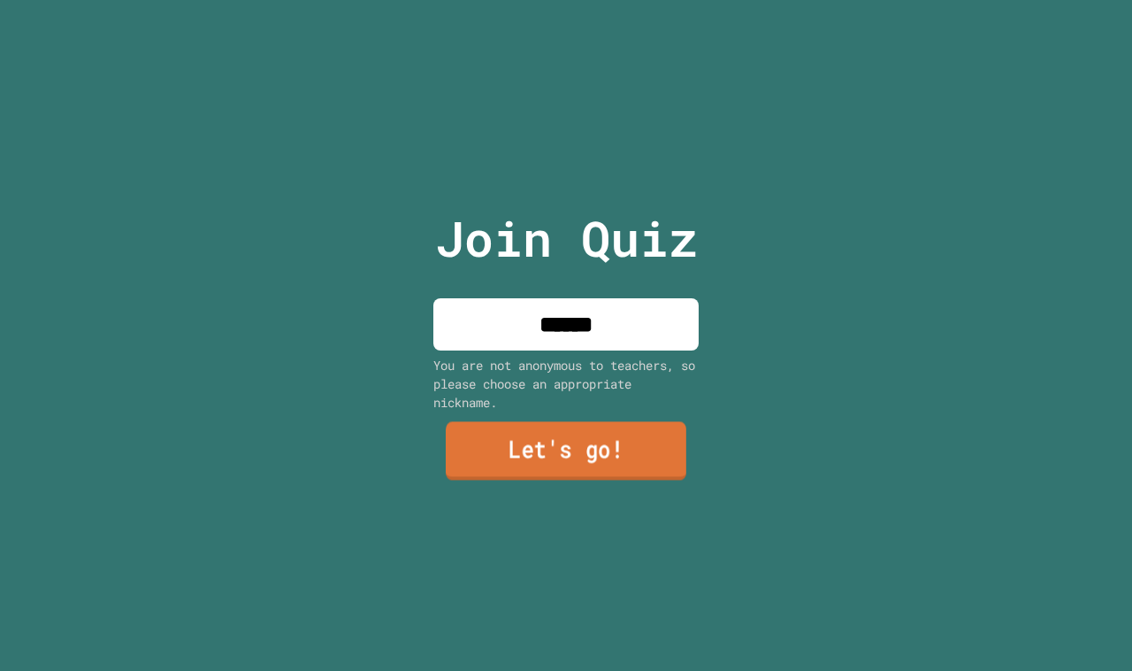
type input "******"
click at [496, 458] on link "Let's go!" at bounding box center [566, 451] width 258 height 58
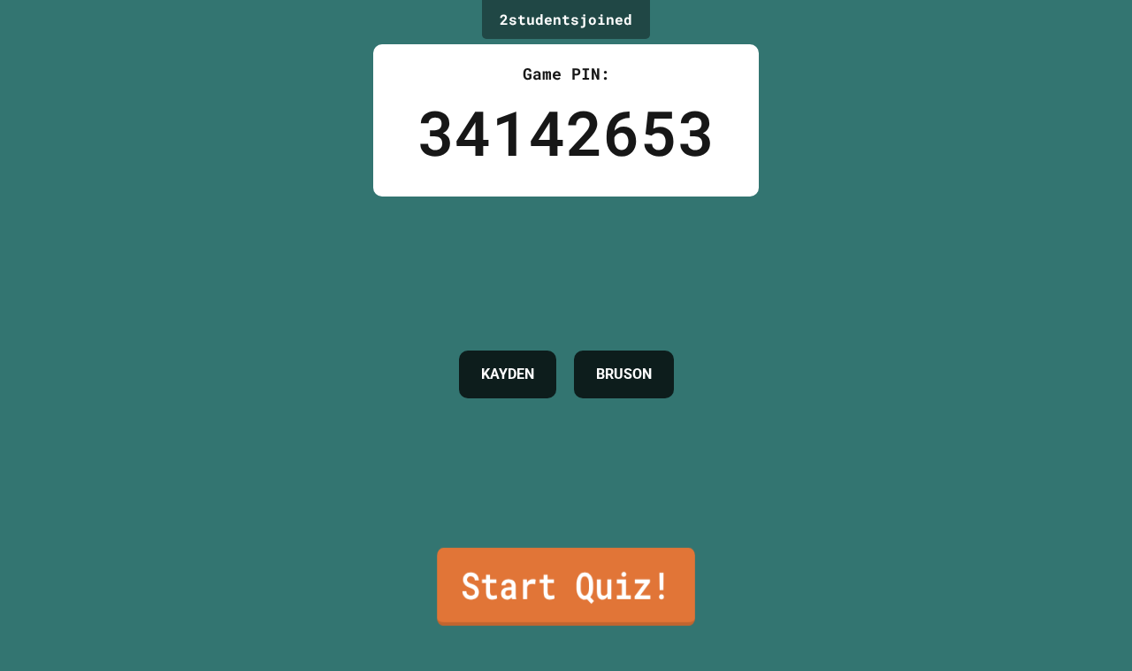
click at [557, 555] on link "Start Quiz!" at bounding box center [566, 587] width 258 height 78
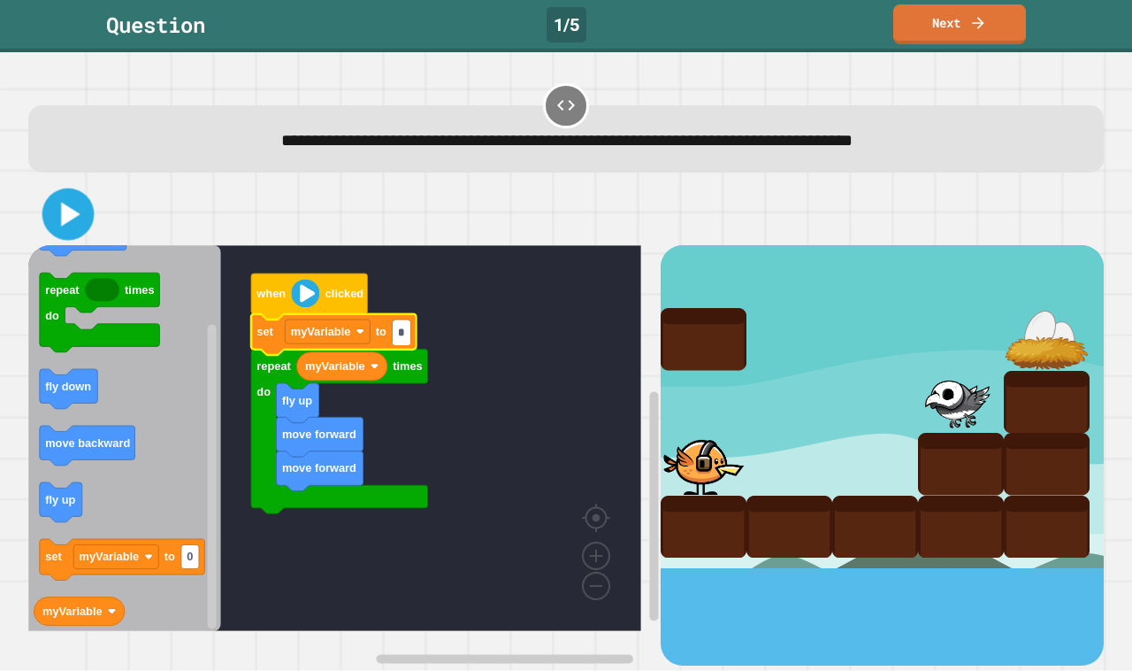
type input "*"
click at [54, 206] on icon at bounding box center [69, 215] width 42 height 42
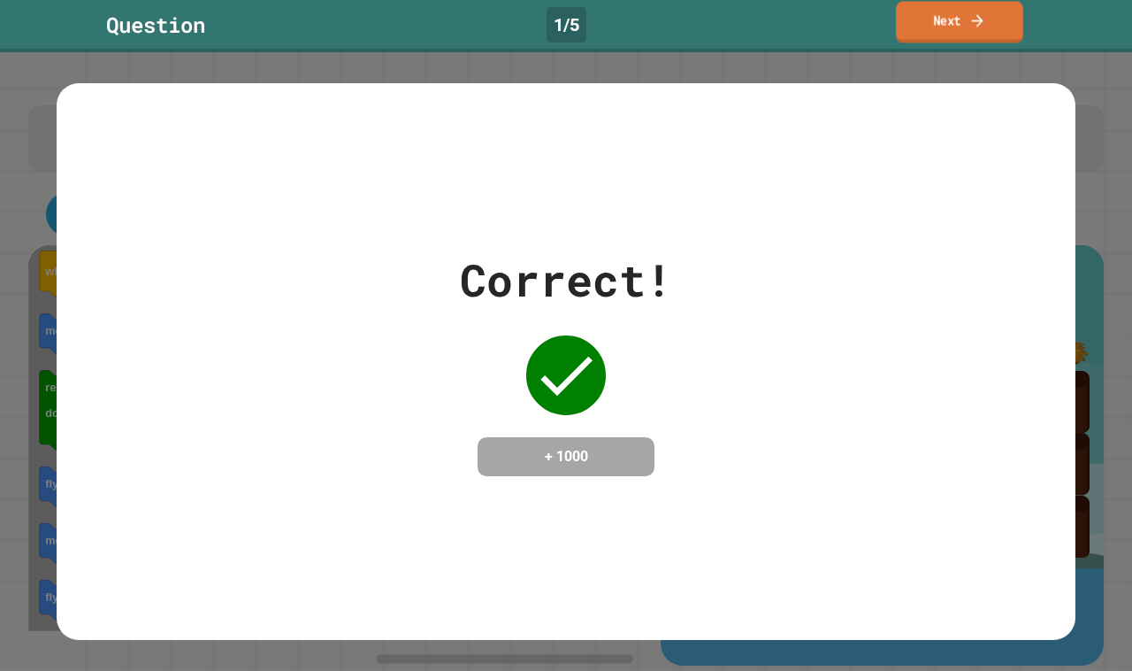
click at [917, 22] on link "Next" at bounding box center [959, 22] width 127 height 42
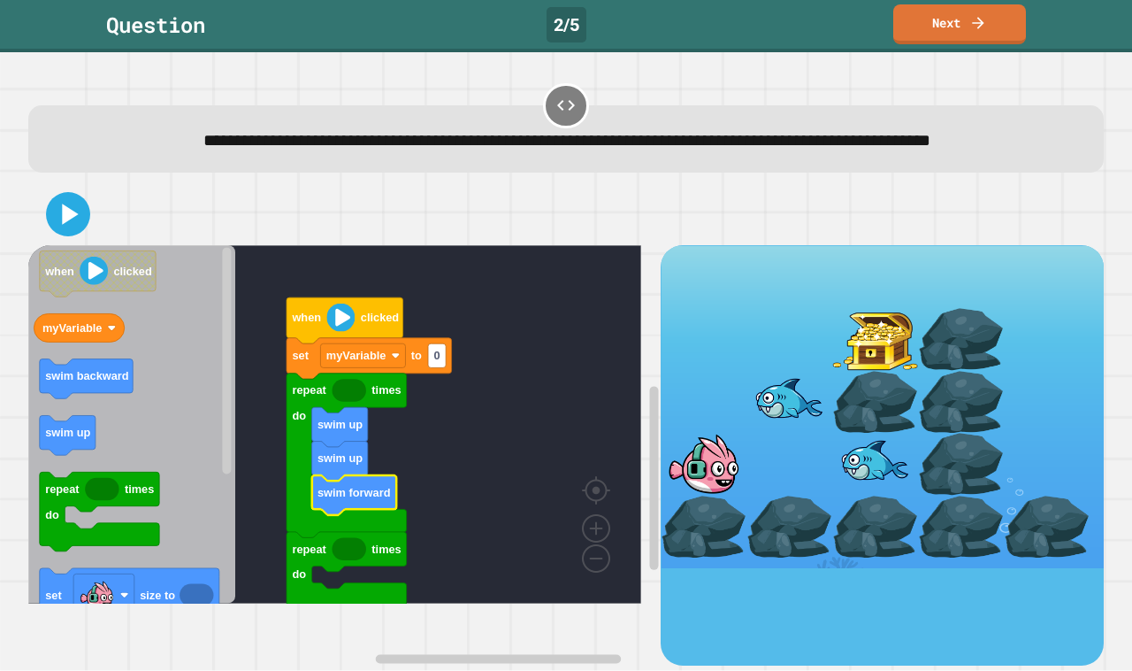
click at [102, 376] on icon "Blockly Workspace" at bounding box center [131, 424] width 207 height 358
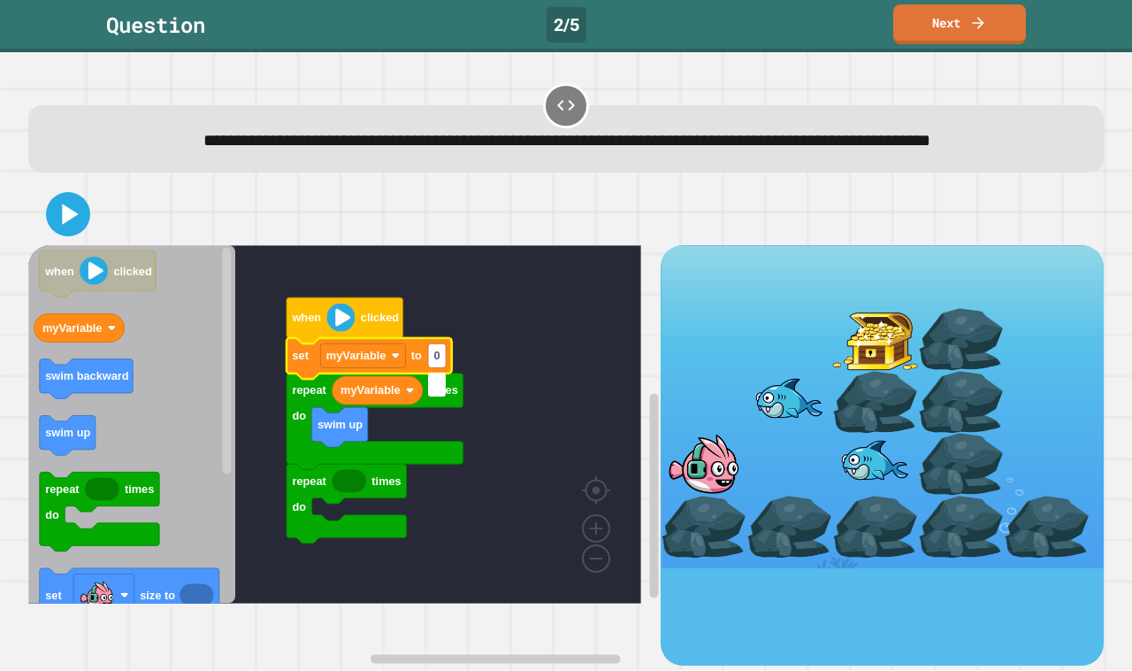
type input "*"
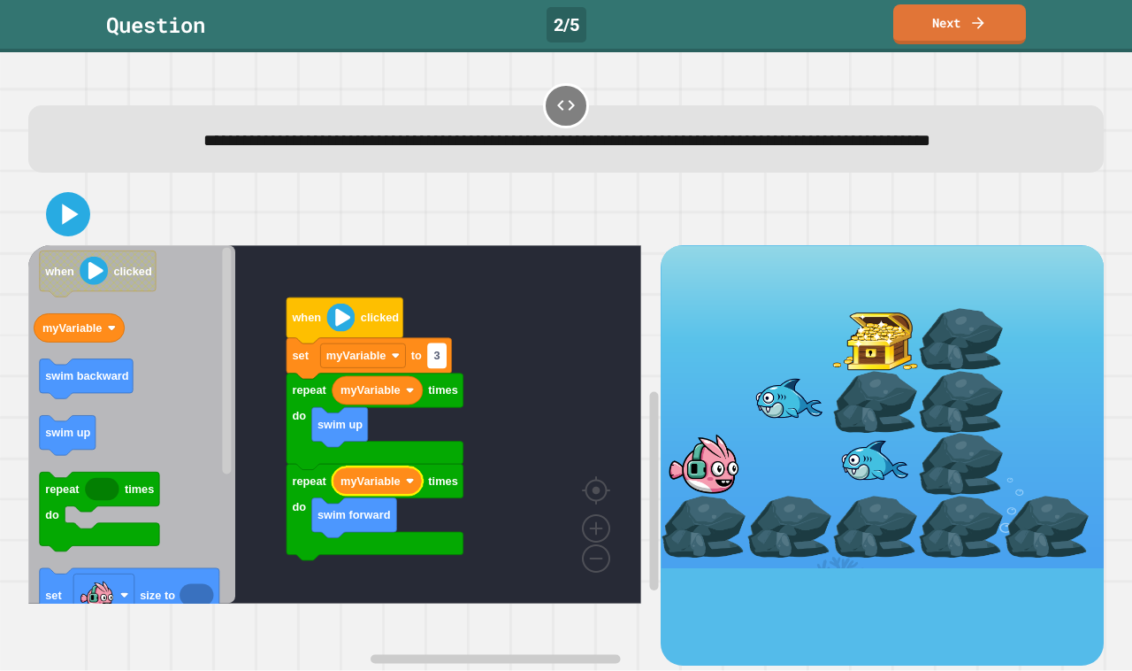
click at [444, 368] on rect "Blockly Workspace" at bounding box center [437, 356] width 18 height 24
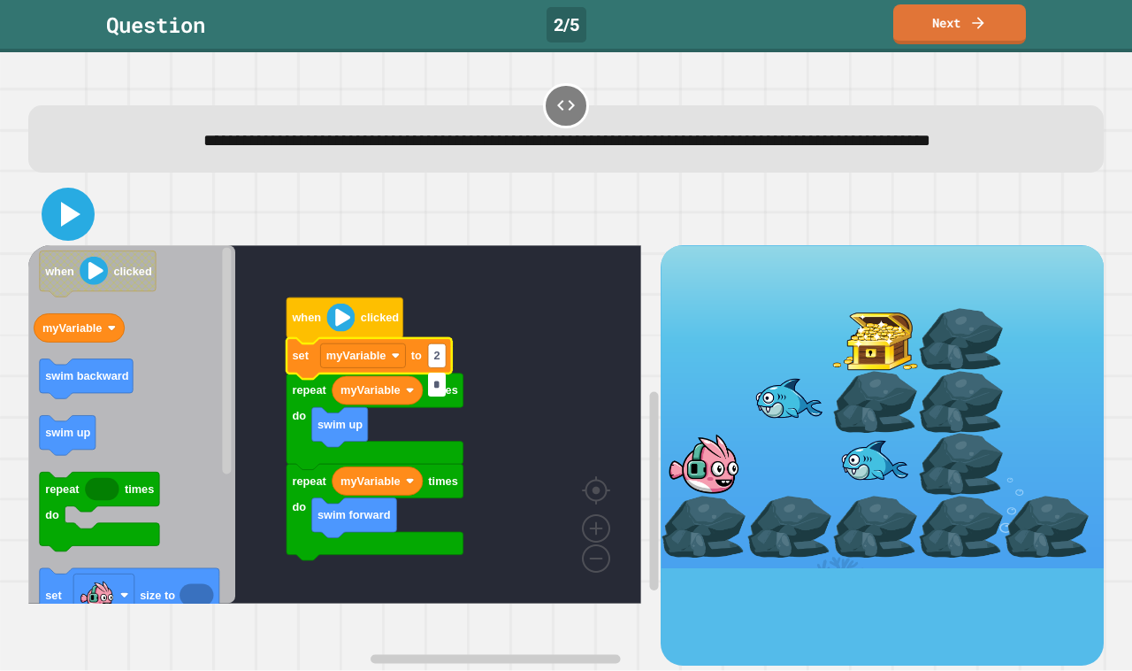
type input "*"
click at [67, 226] on icon at bounding box center [70, 214] width 19 height 25
click at [350, 230] on div at bounding box center [566, 214] width 1076 height 62
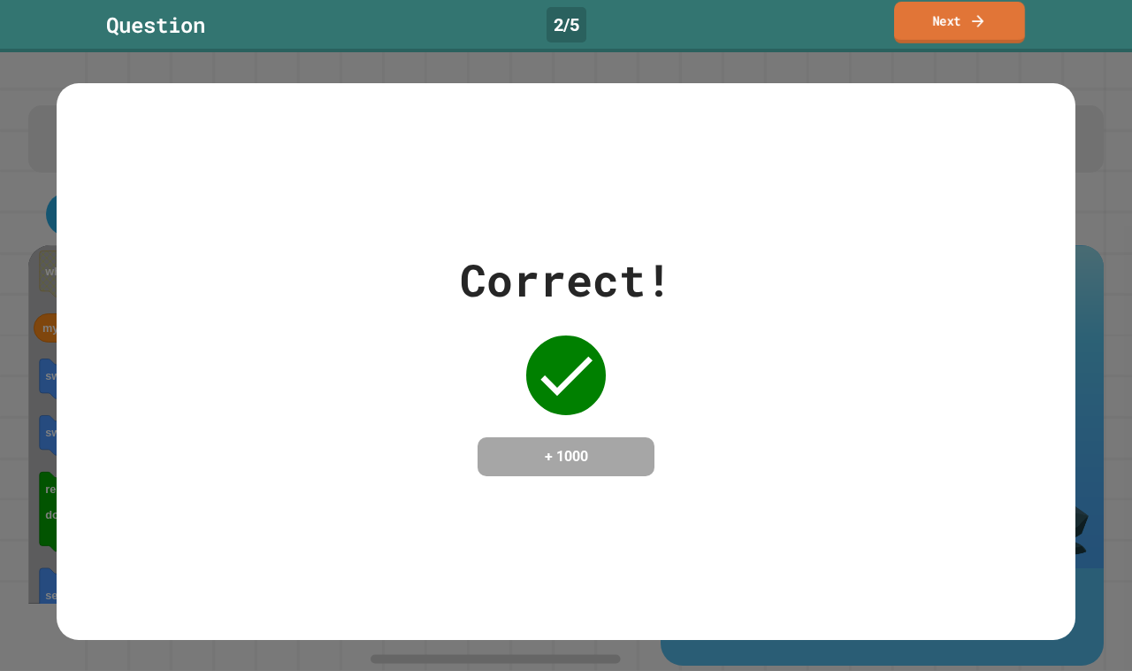
click at [954, 28] on link "Next" at bounding box center [959, 23] width 131 height 42
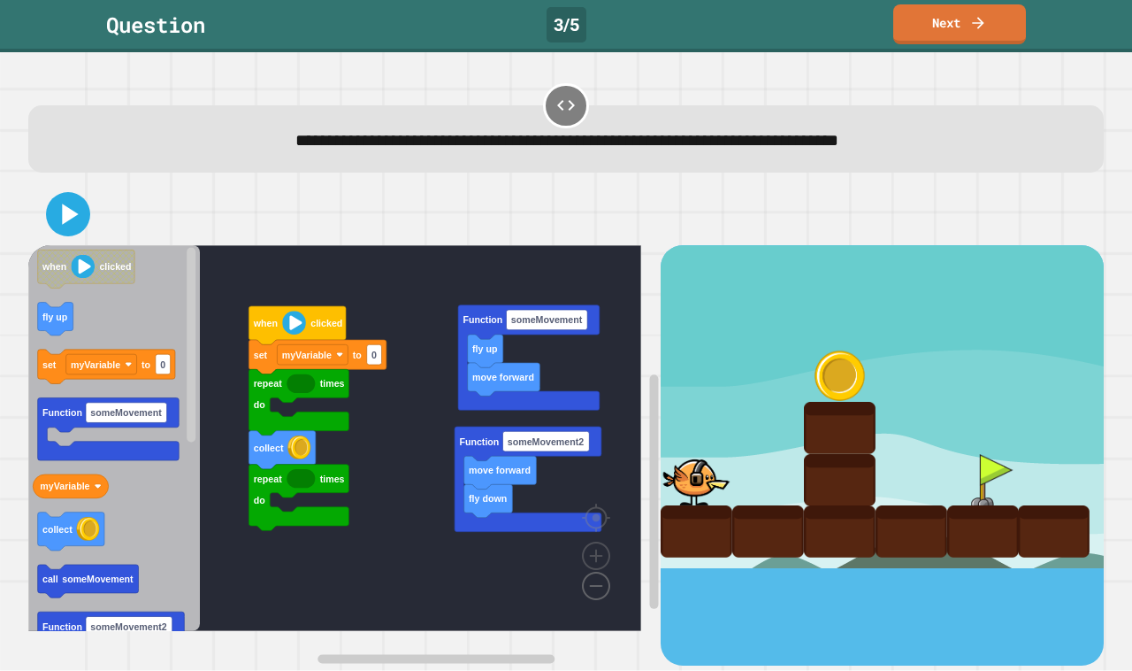
click at [598, 589] on image "Blockly Workspace" at bounding box center [568, 545] width 85 height 110
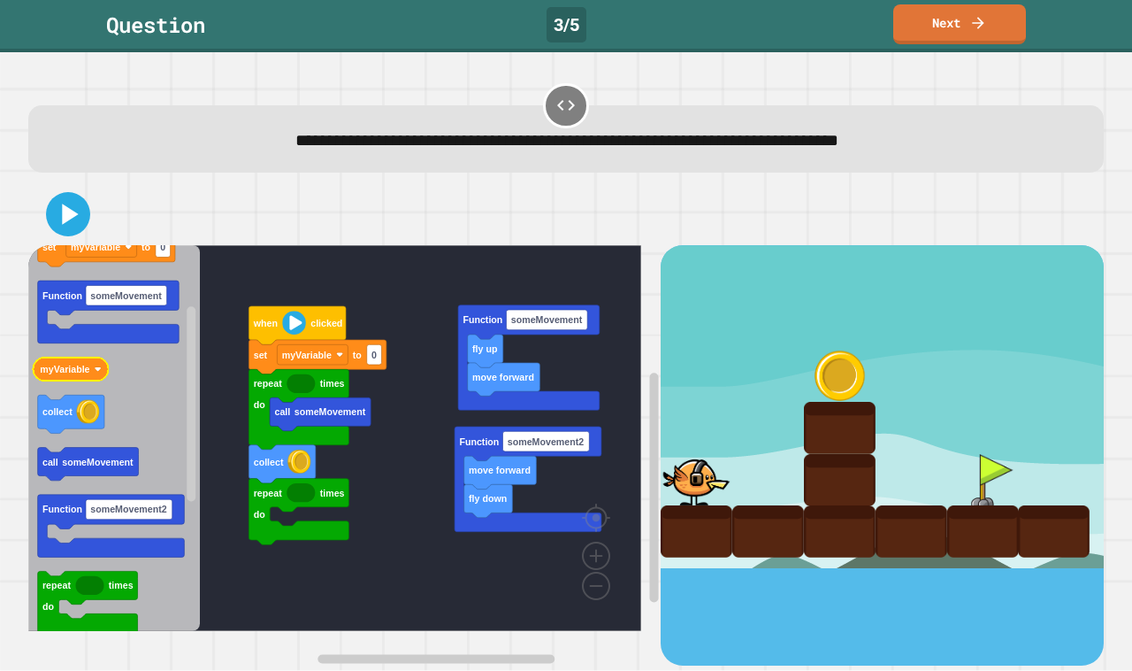
click at [104, 386] on icon "Blockly Workspace" at bounding box center [114, 438] width 172 height 386
type input "*"
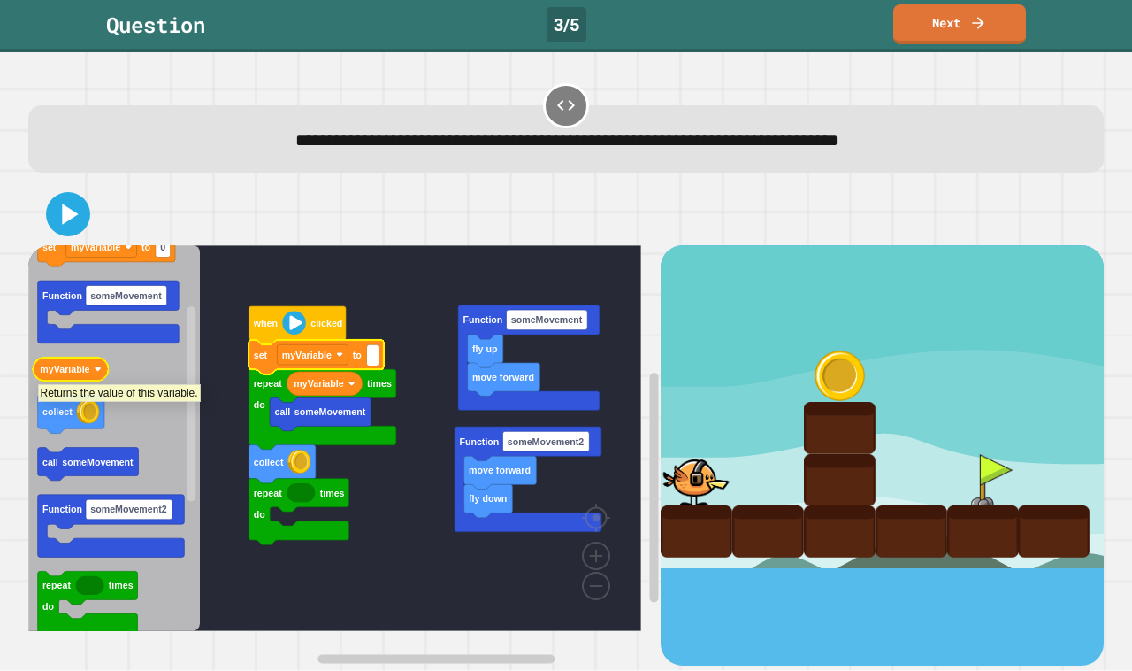
type input "*"
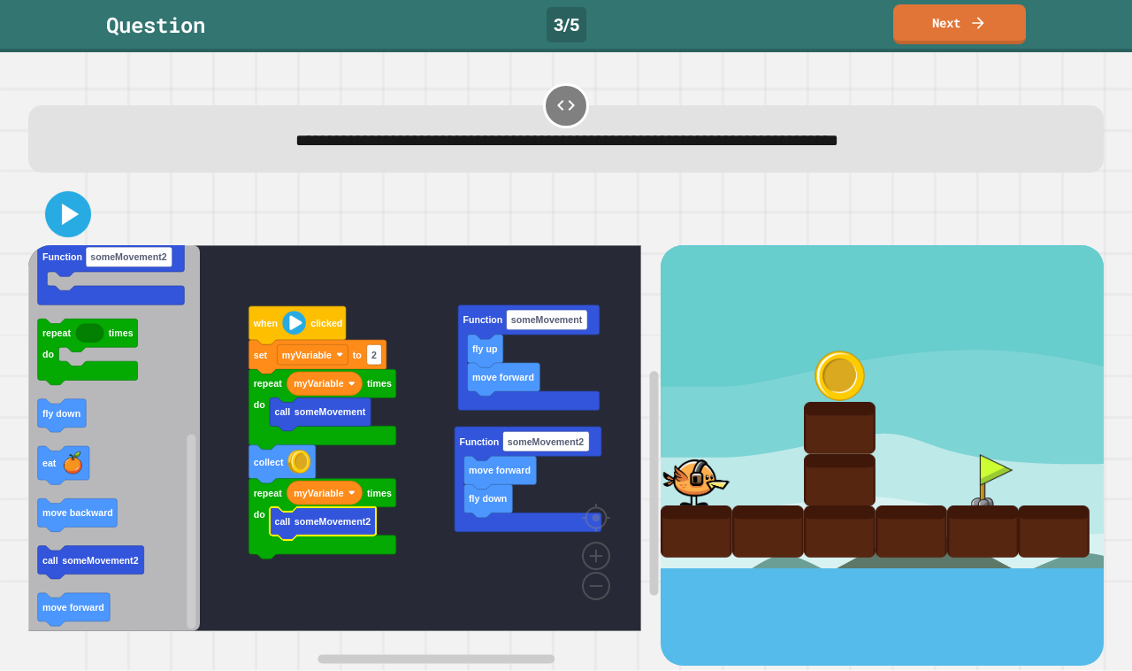
click at [78, 211] on icon at bounding box center [68, 214] width 37 height 37
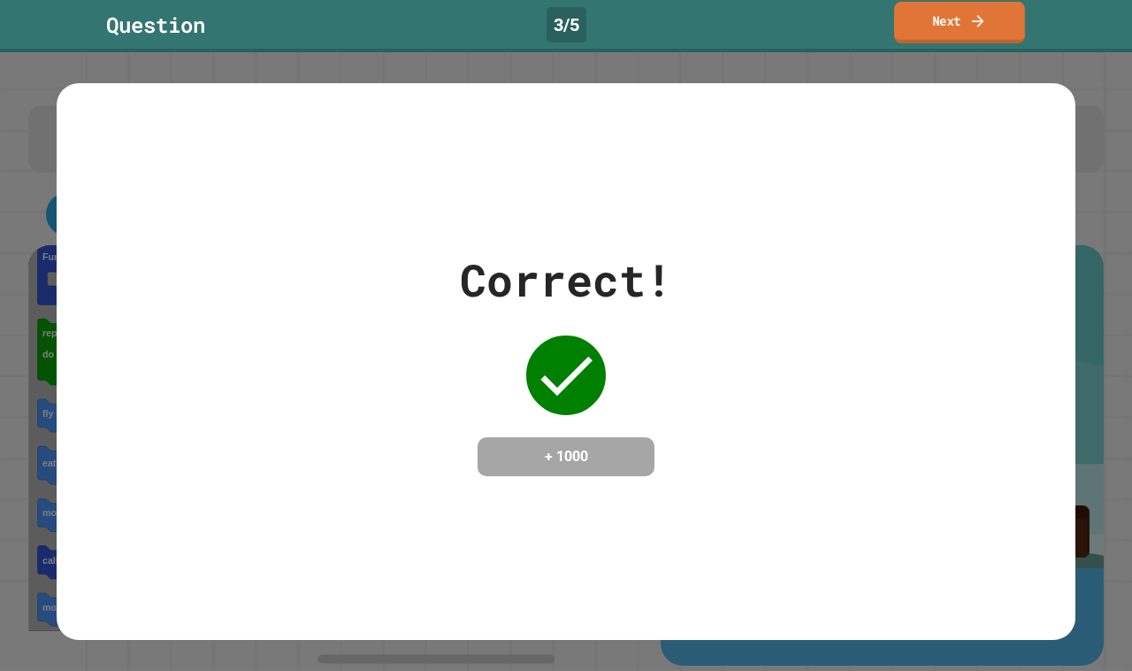
click at [974, 19] on icon at bounding box center [979, 21] width 18 height 19
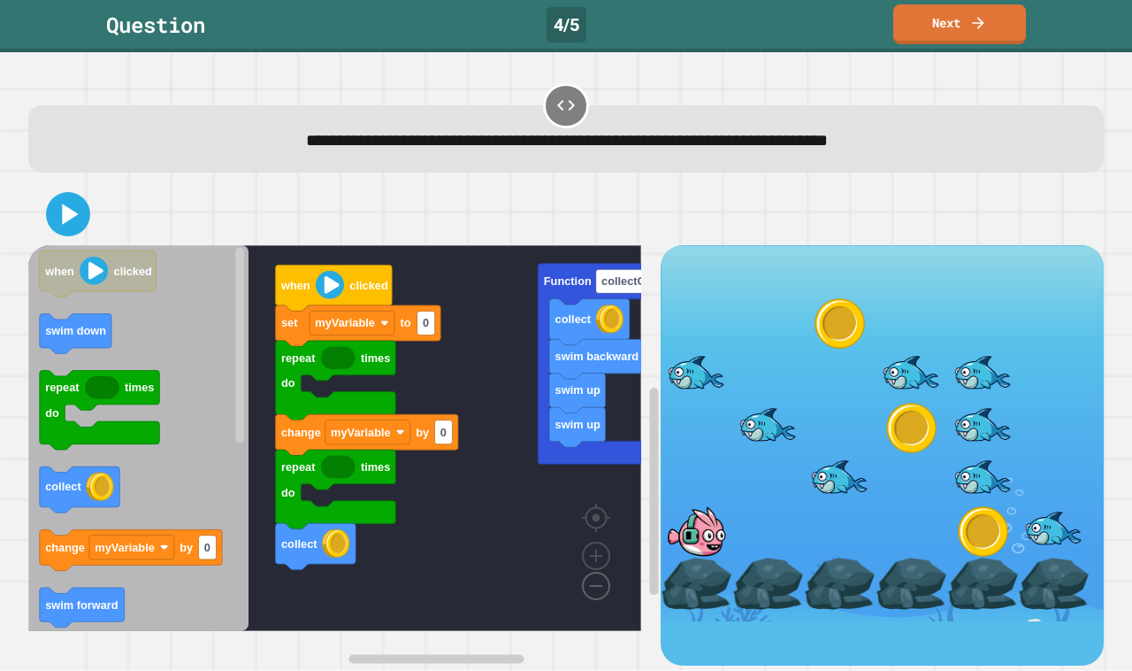
click at [597, 586] on image "Blockly Workspace" at bounding box center [568, 545] width 85 height 110
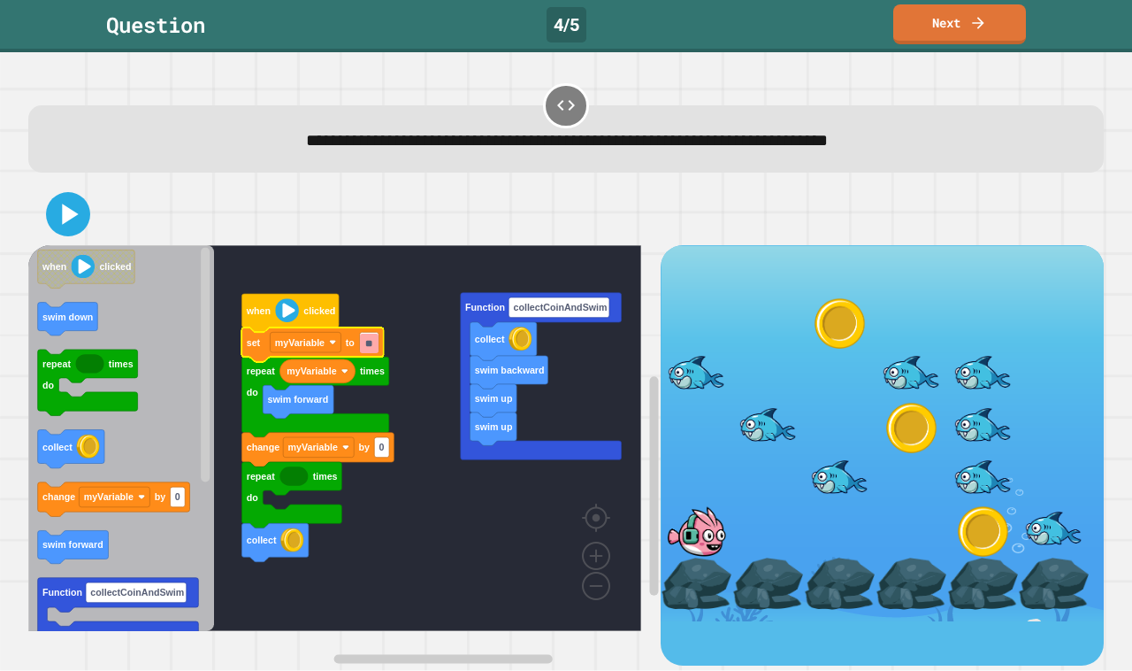
type input "*"
type input "**"
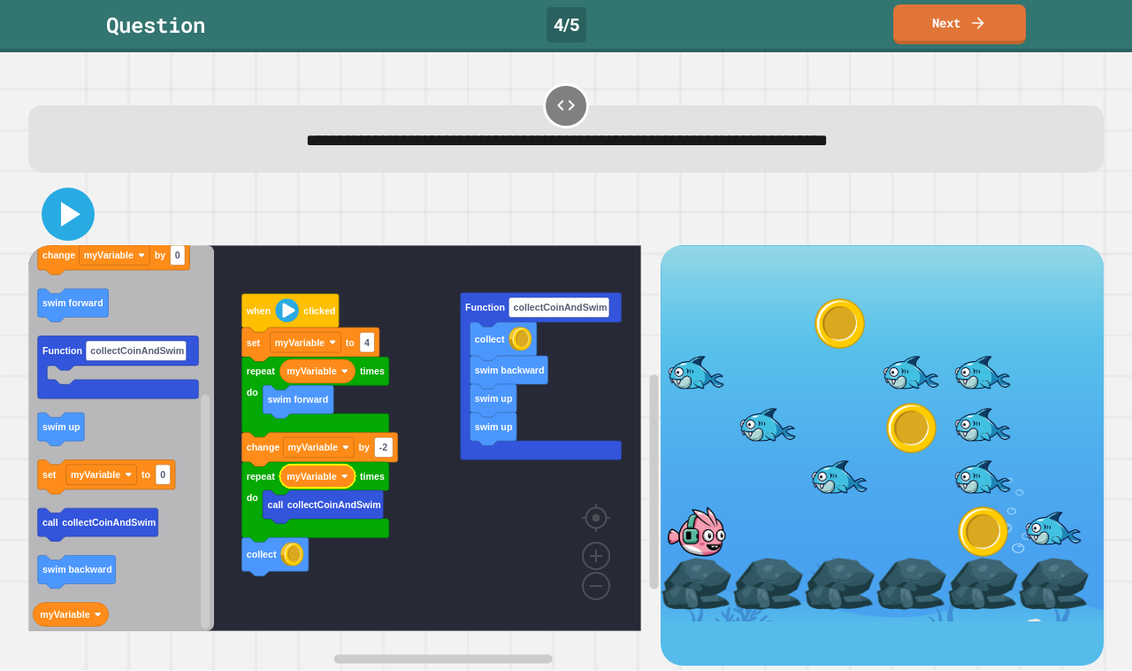
click at [55, 210] on icon at bounding box center [68, 214] width 42 height 42
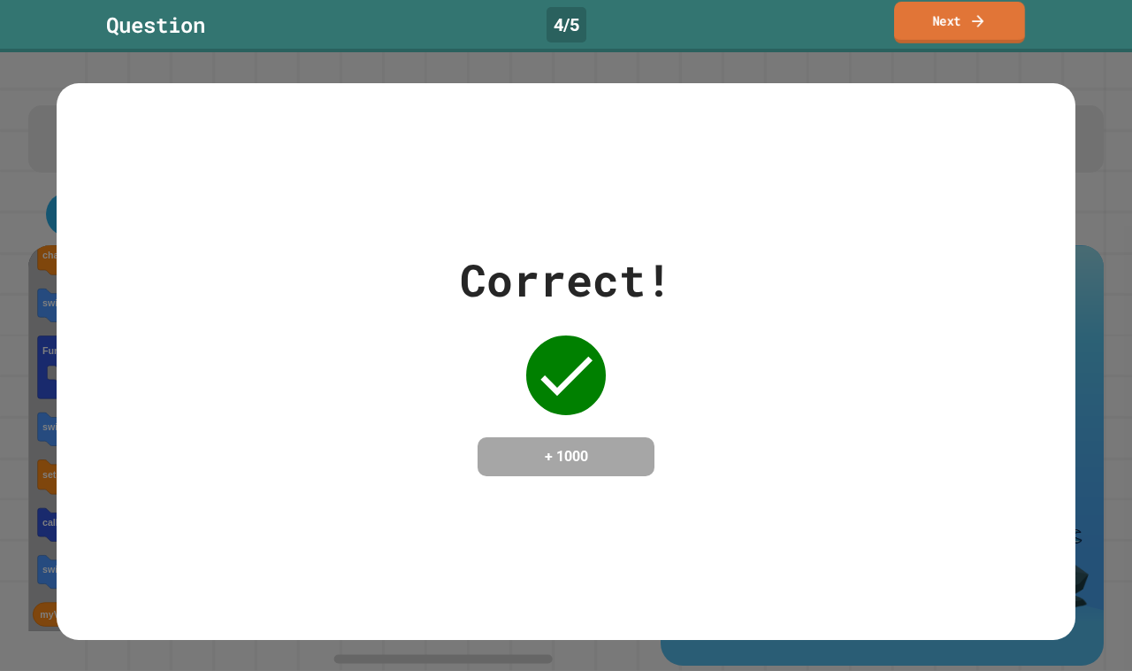
click at [985, 12] on icon at bounding box center [979, 21] width 18 height 19
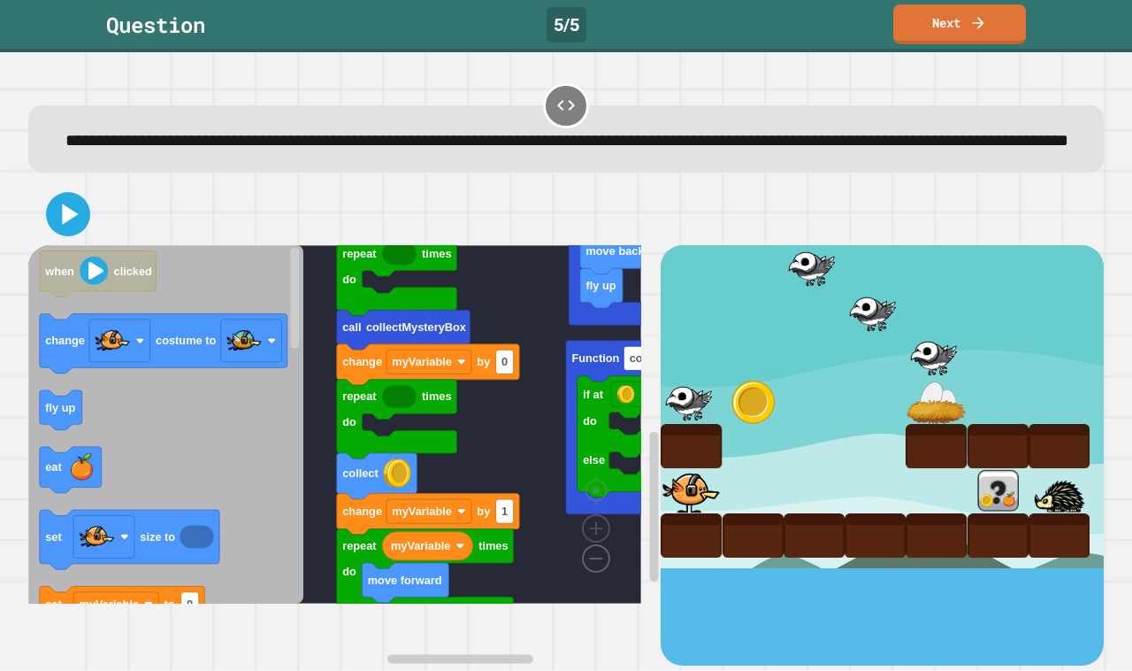
click at [586, 572] on image "Blockly Workspace" at bounding box center [568, 518] width 85 height 110
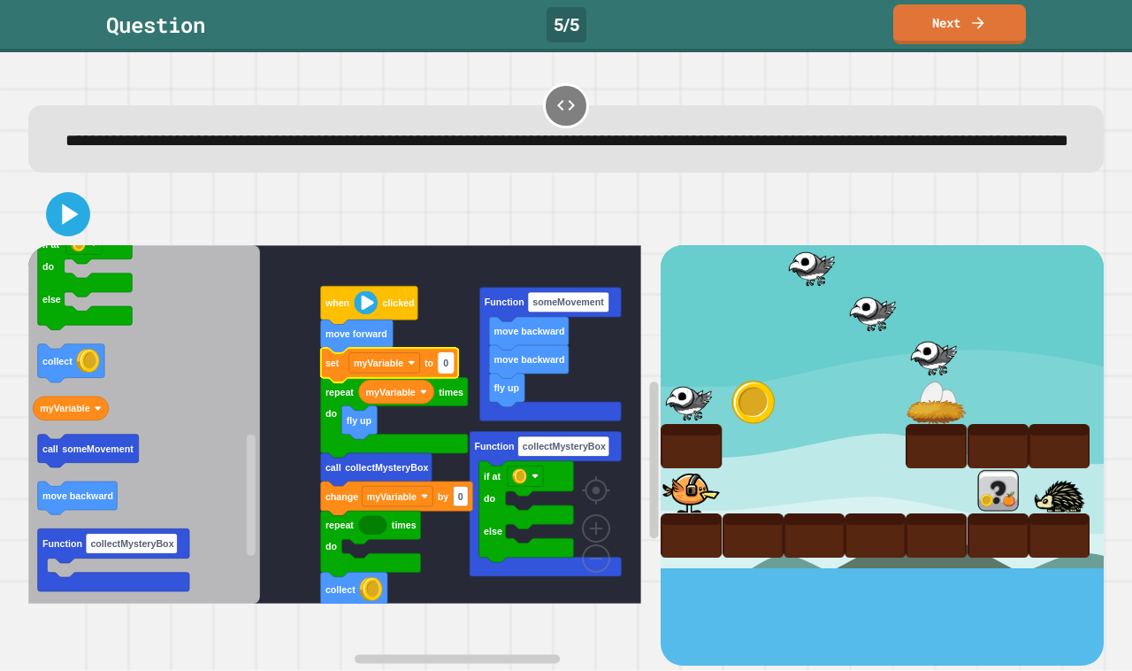
click at [453, 373] on rect "Blockly Workspace" at bounding box center [446, 363] width 15 height 20
type input "*"
click at [372, 340] on text "move forward" at bounding box center [357, 334] width 62 height 11
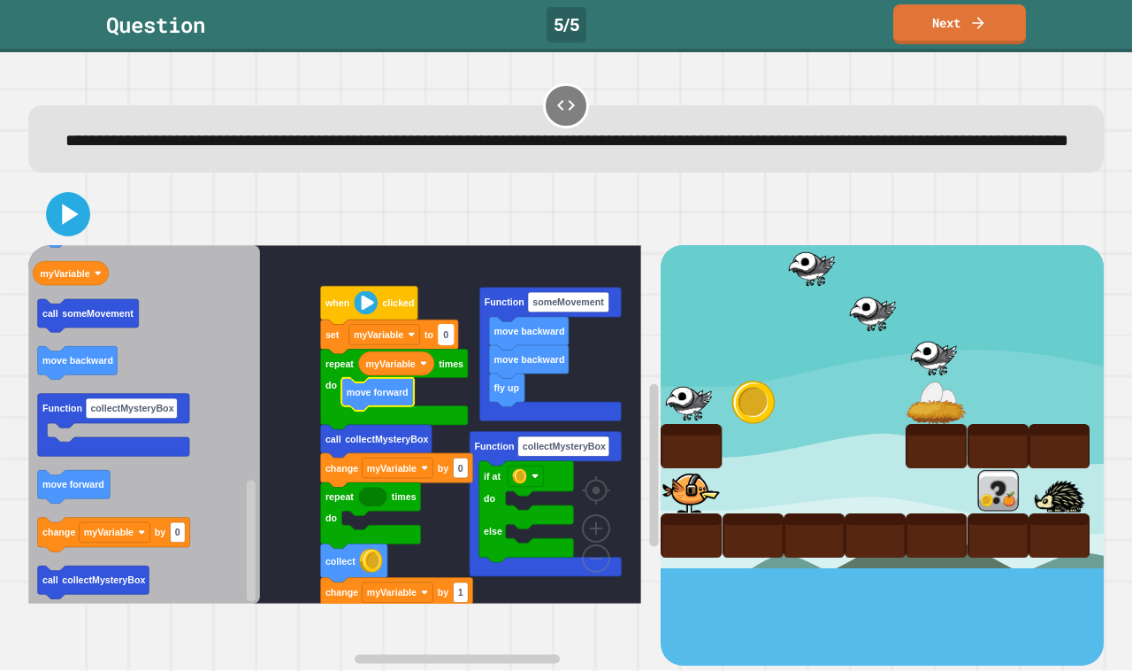
click at [449, 345] on rect "Blockly Workspace" at bounding box center [446, 335] width 15 height 20
type input "*"
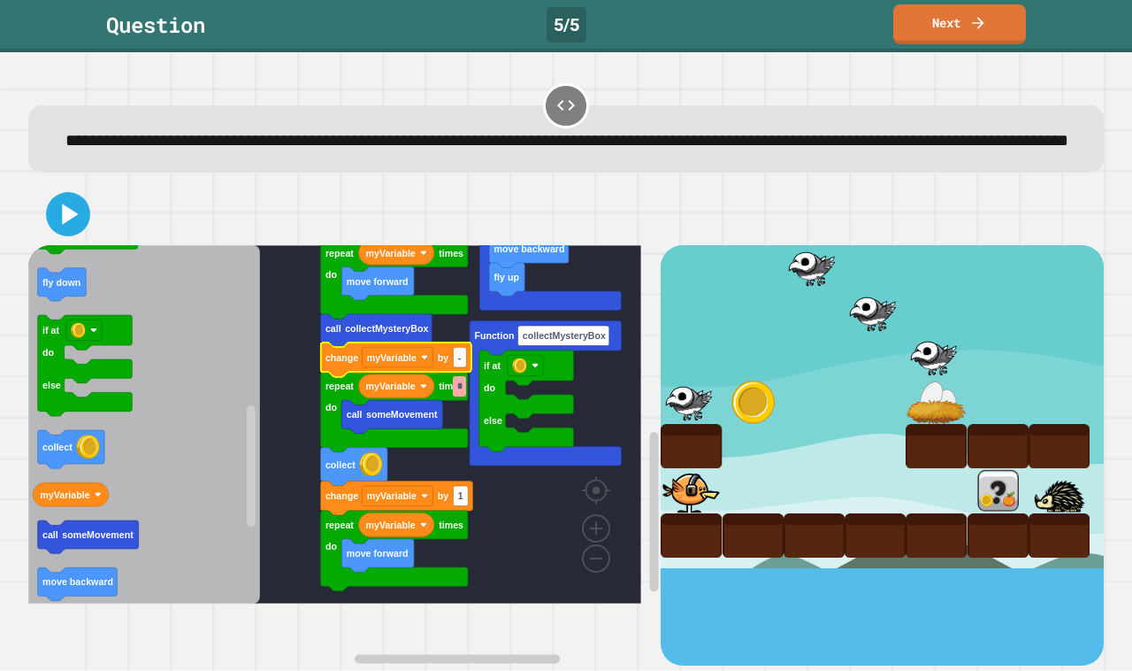
type input "**"
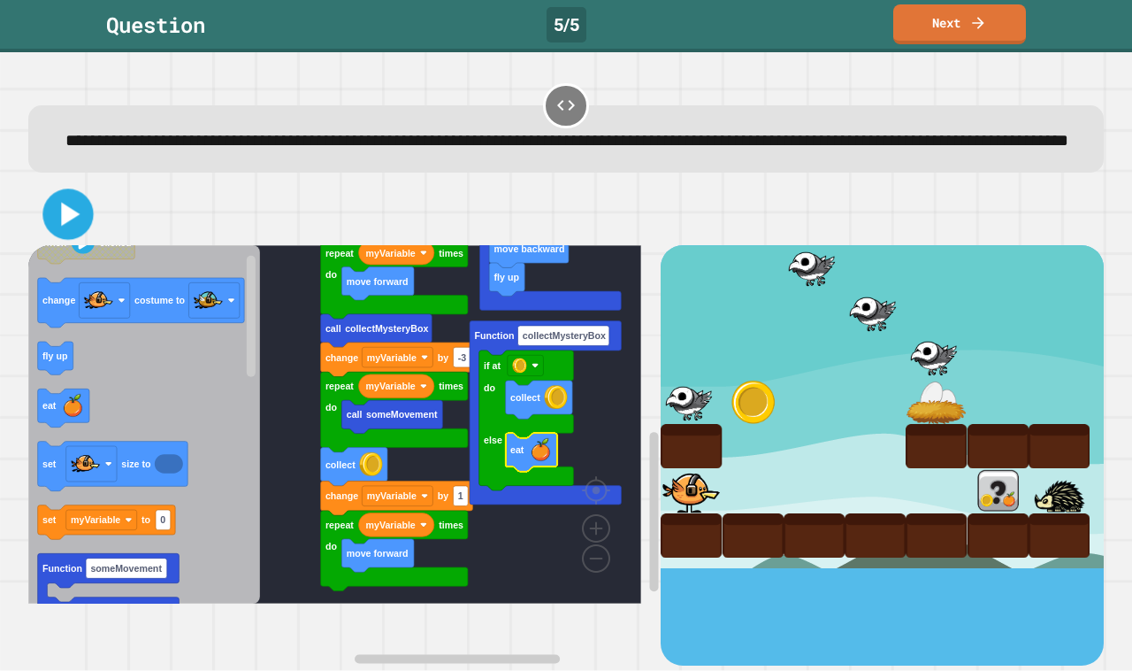
click at [84, 235] on icon at bounding box center [68, 215] width 41 height 41
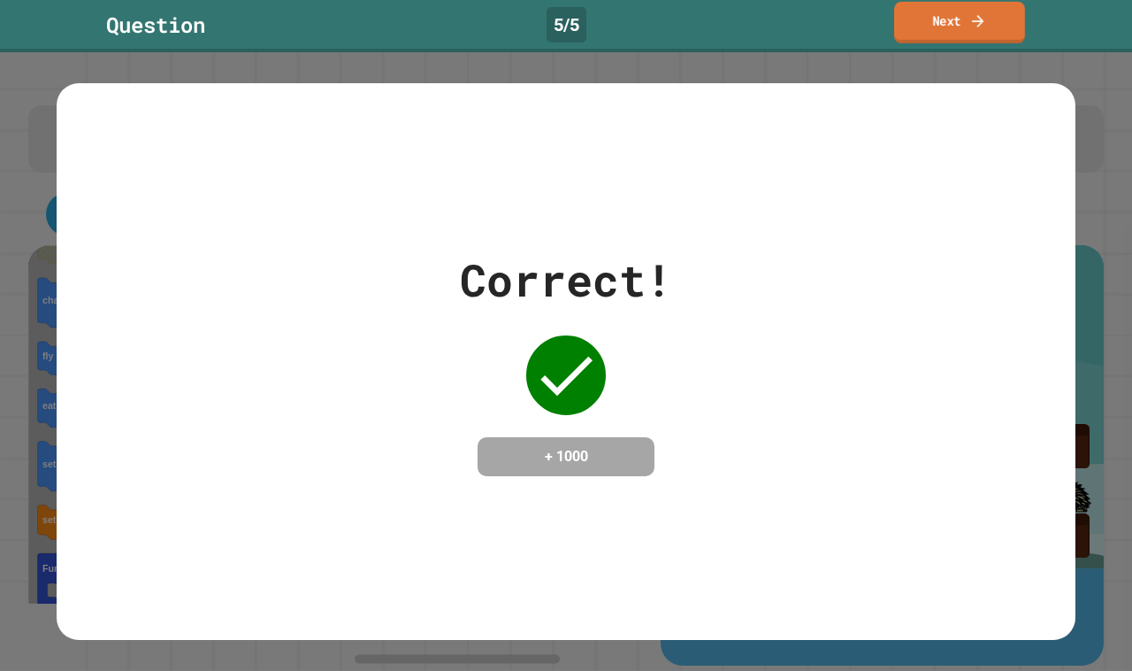
click at [994, 24] on link "Next" at bounding box center [959, 23] width 131 height 42
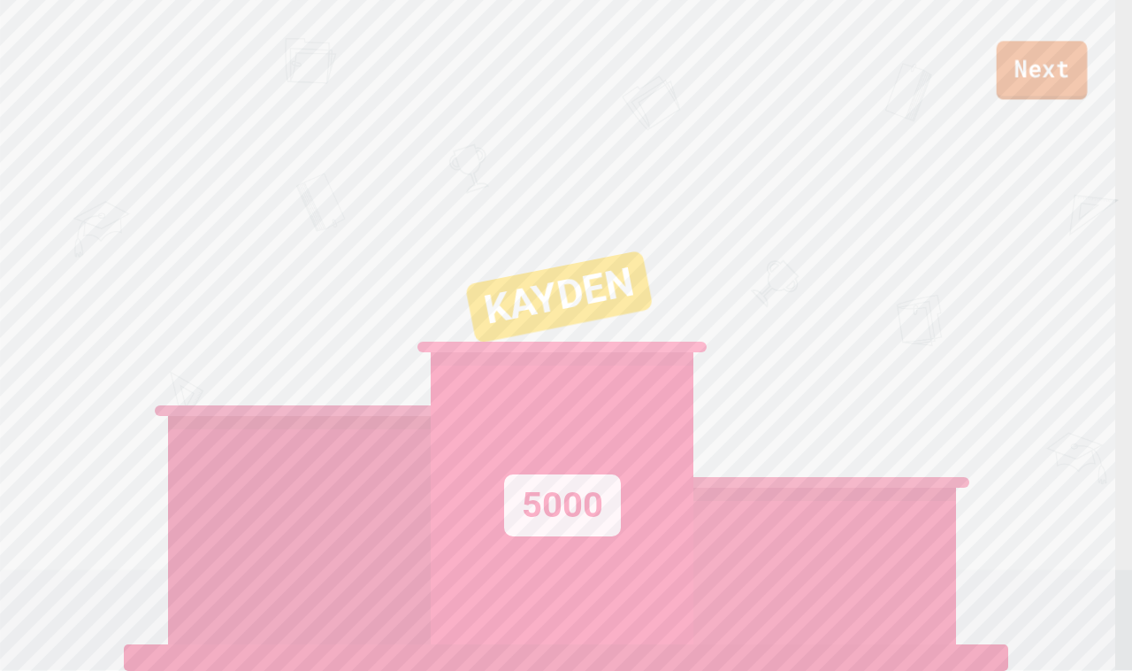
click at [1051, 69] on link "Next" at bounding box center [1042, 70] width 91 height 58
